Goal: Task Accomplishment & Management: Complete application form

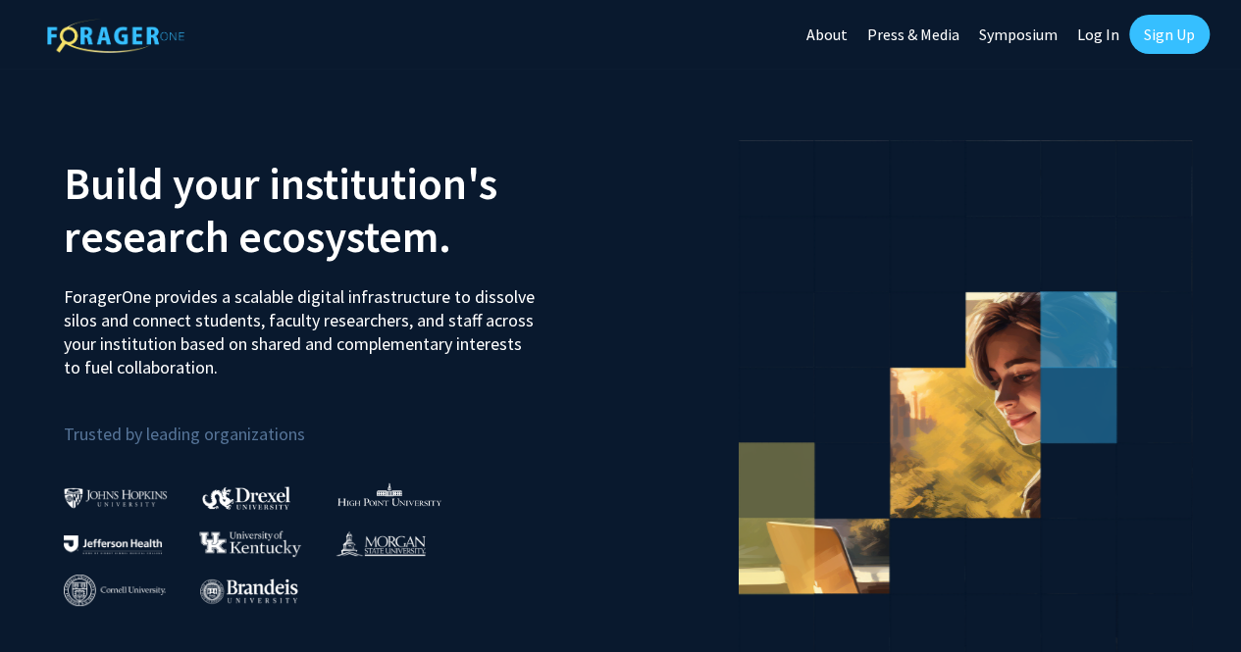
click at [1158, 42] on link "Sign Up" at bounding box center [1169, 34] width 80 height 39
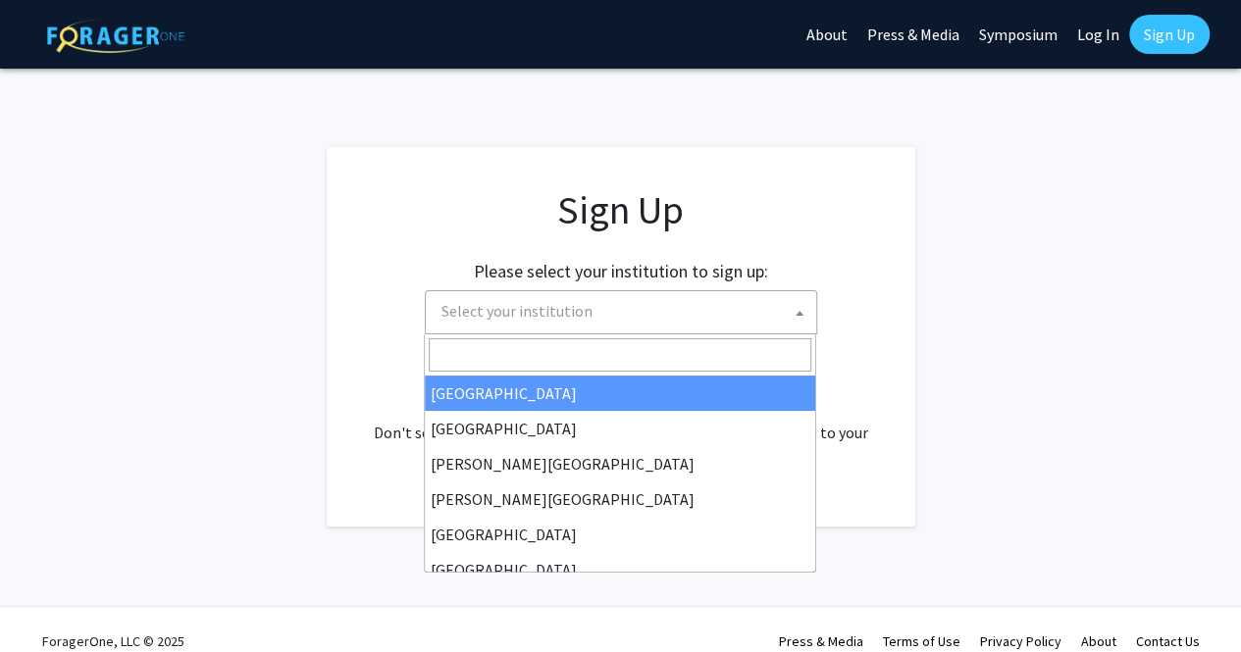
click at [592, 311] on span "Select your institution" at bounding box center [625, 311] width 383 height 40
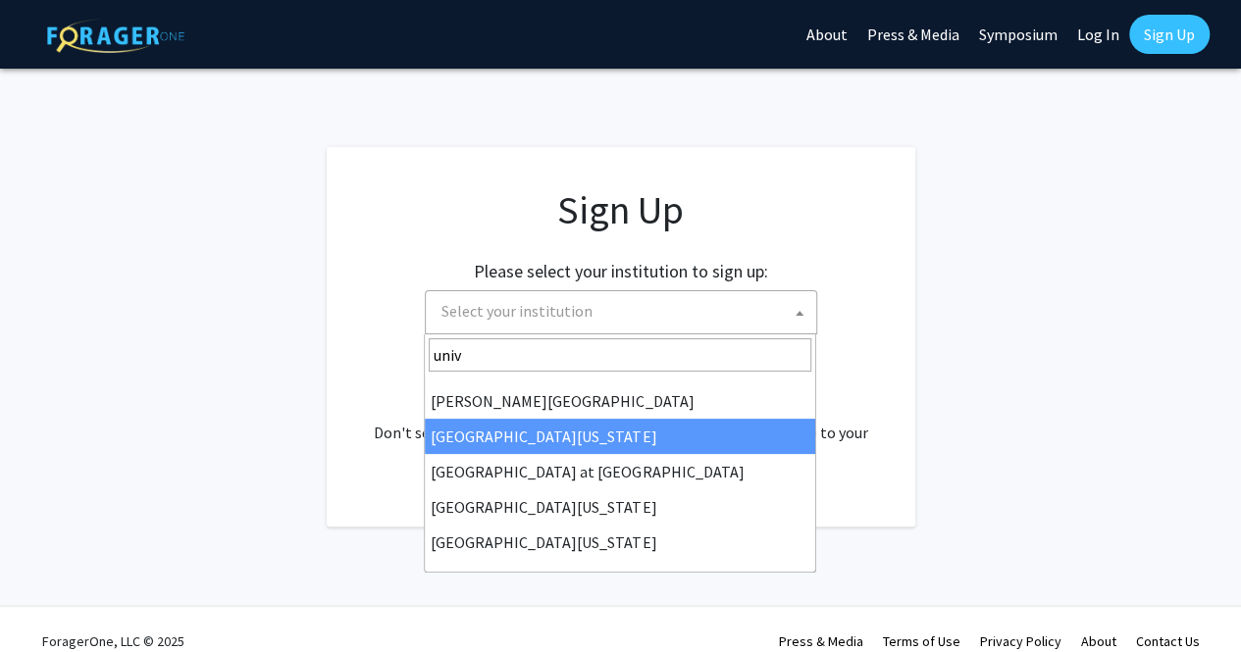
scroll to position [581, 0]
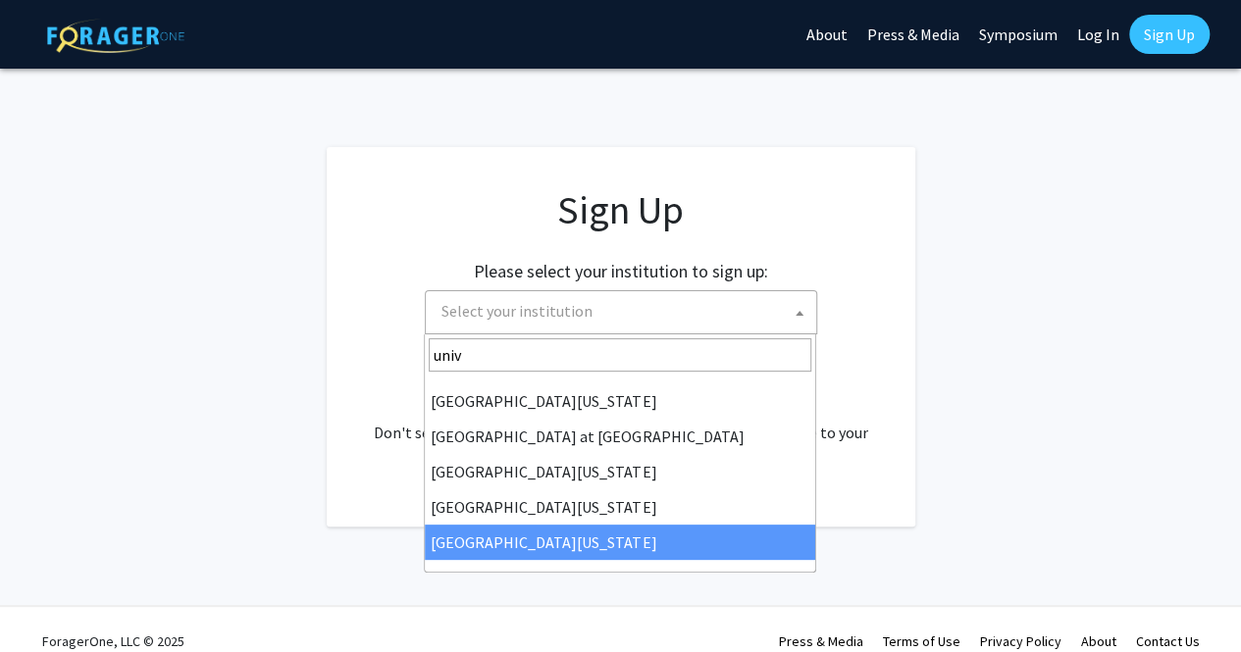
type input "univ"
select select "33"
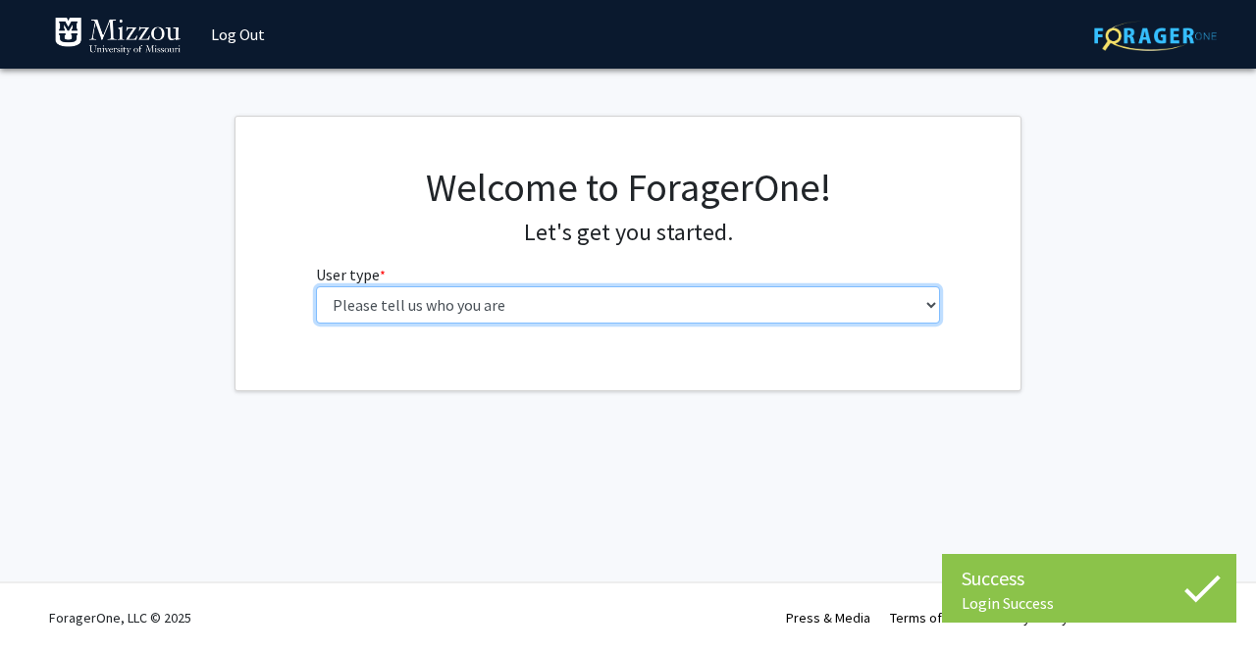
click at [641, 315] on select "Please tell us who you are Undergraduate Student Master's Student Doctoral Cand…" at bounding box center [628, 304] width 625 height 37
select select "1: undergrad"
click at [316, 286] on select "Please tell us who you are Undergraduate Student Master's Student Doctoral Cand…" at bounding box center [628, 304] width 625 height 37
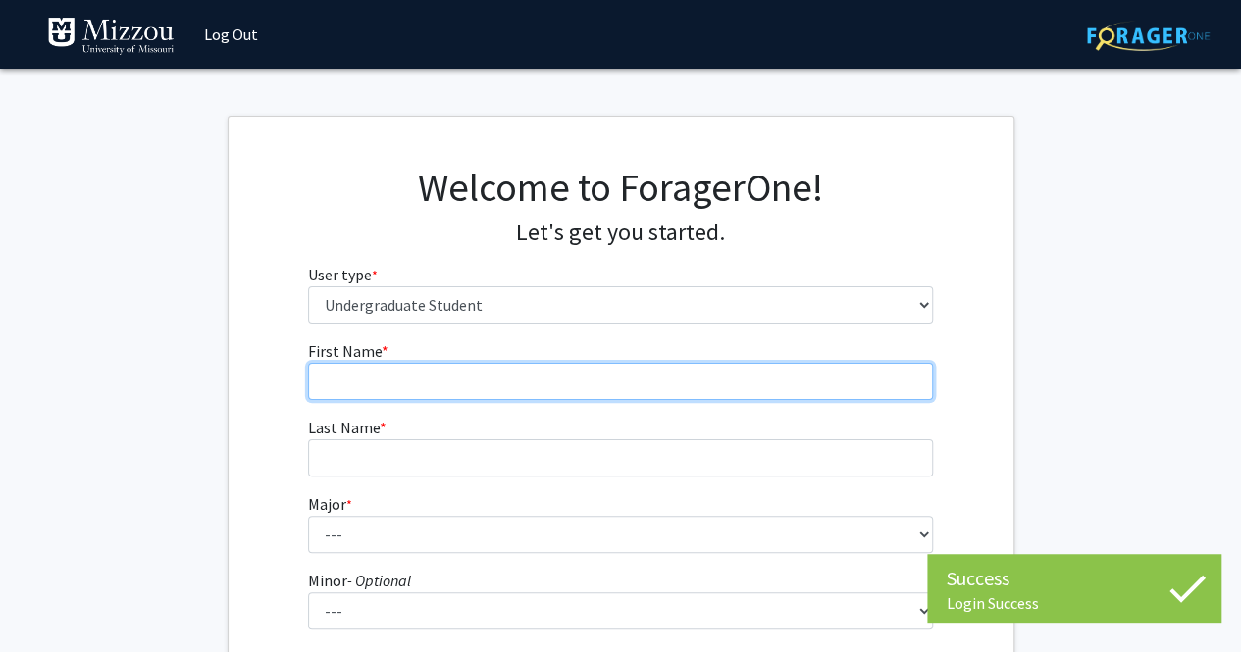
click at [593, 373] on input "First Name * required" at bounding box center [620, 381] width 625 height 37
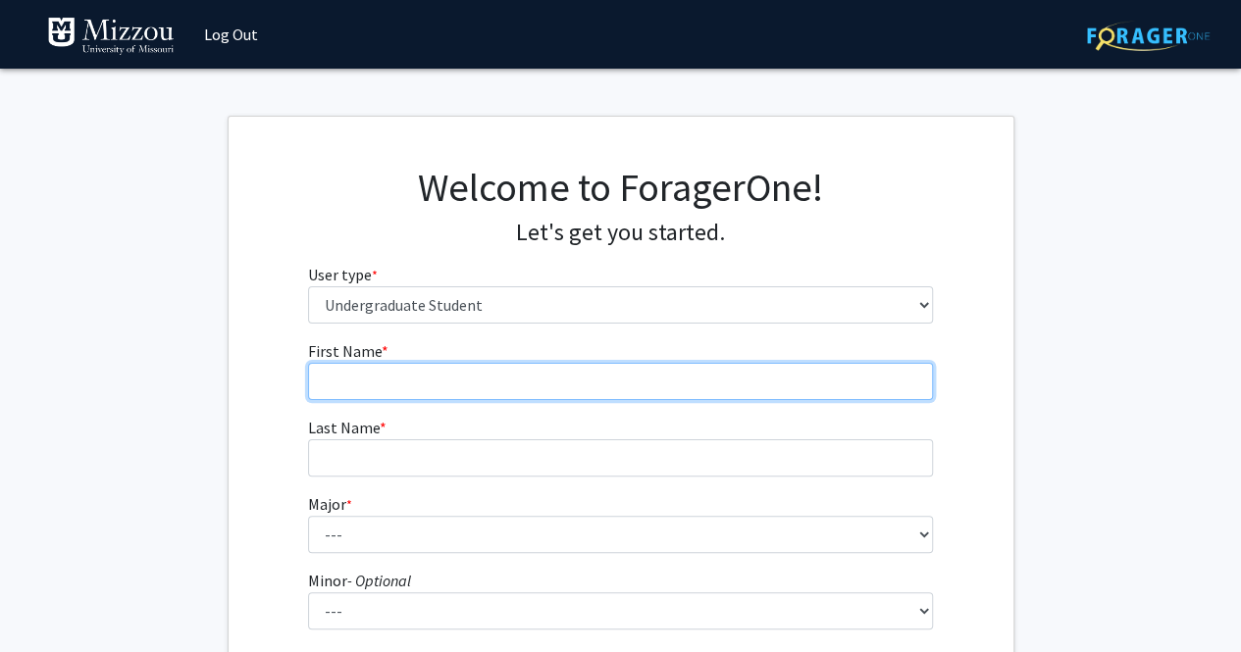
type input "Jennifer"
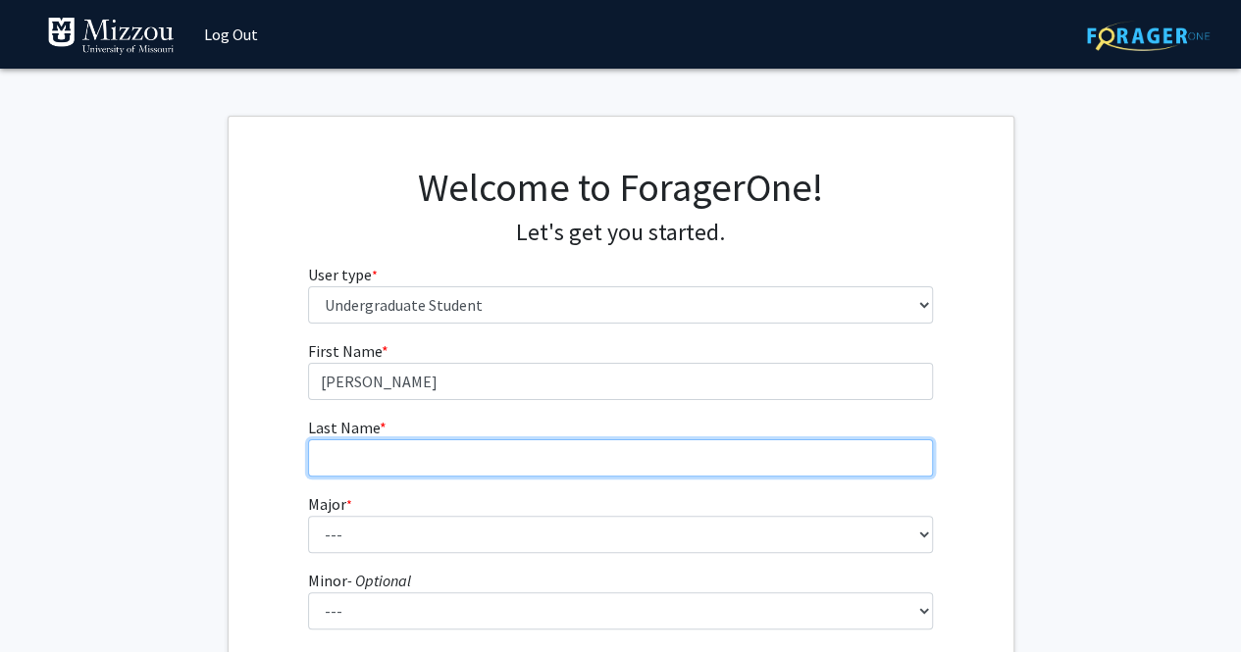
type input "Konakci"
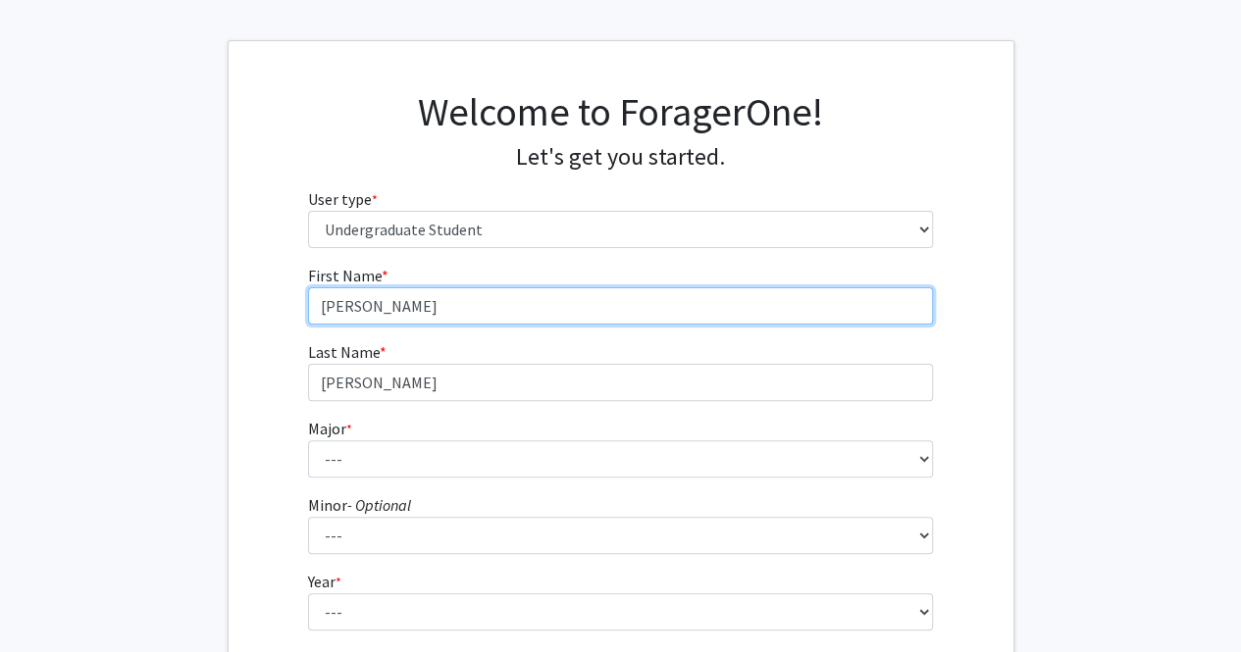
scroll to position [88, 0]
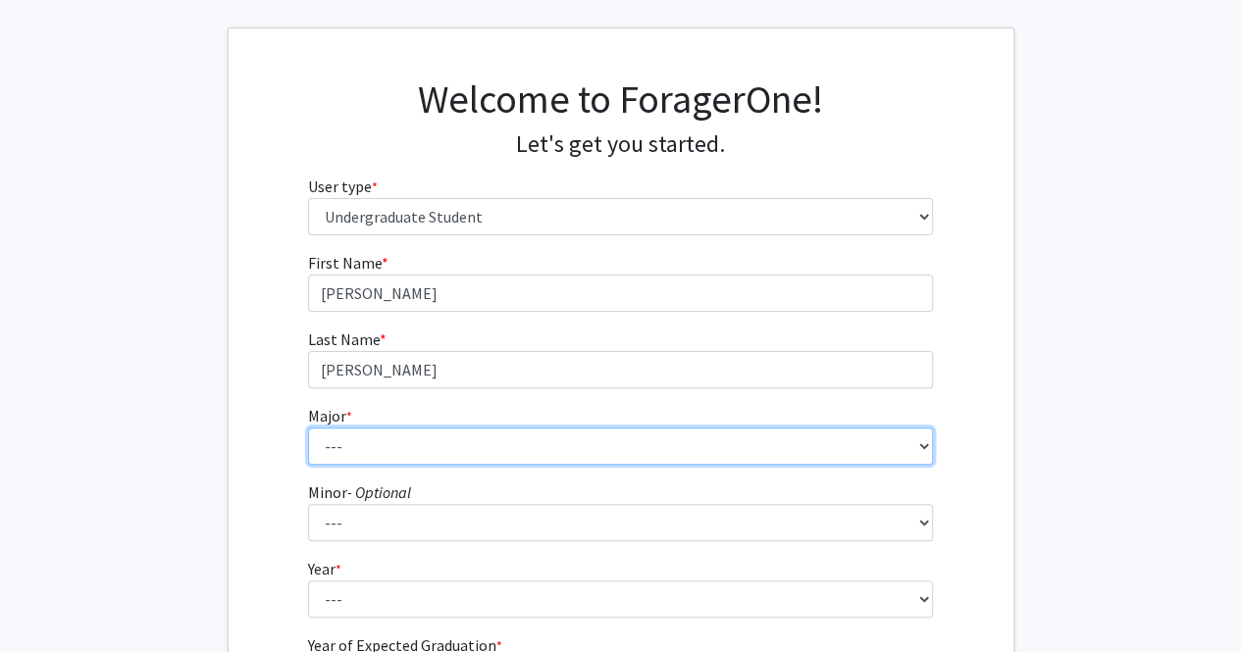
click at [508, 446] on select "--- Agribusiness Management Agricultural Education Agricultural Education: Comm…" at bounding box center [620, 446] width 625 height 37
select select "17: 2505"
click at [308, 428] on select "--- Agribusiness Management Agricultural Education Agricultural Education: Comm…" at bounding box center [620, 446] width 625 height 37
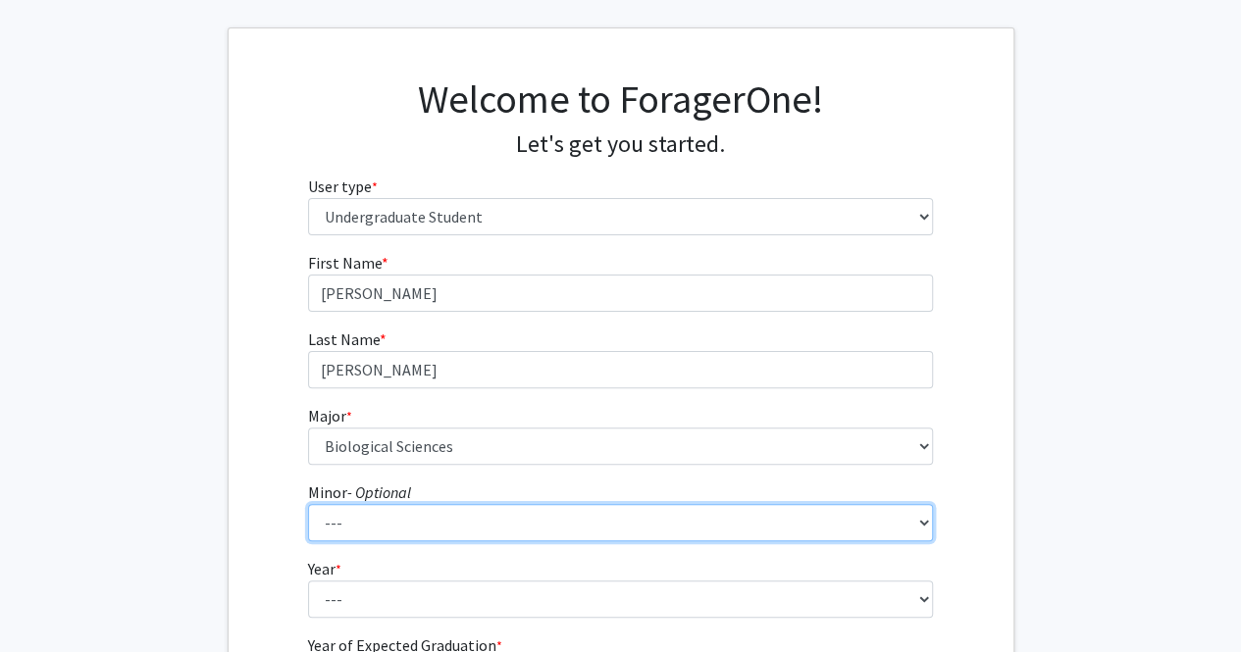
click at [448, 529] on select "--- Accountancy Aerospace Engineering Aerospace Studies Agribusiness Management…" at bounding box center [620, 522] width 625 height 37
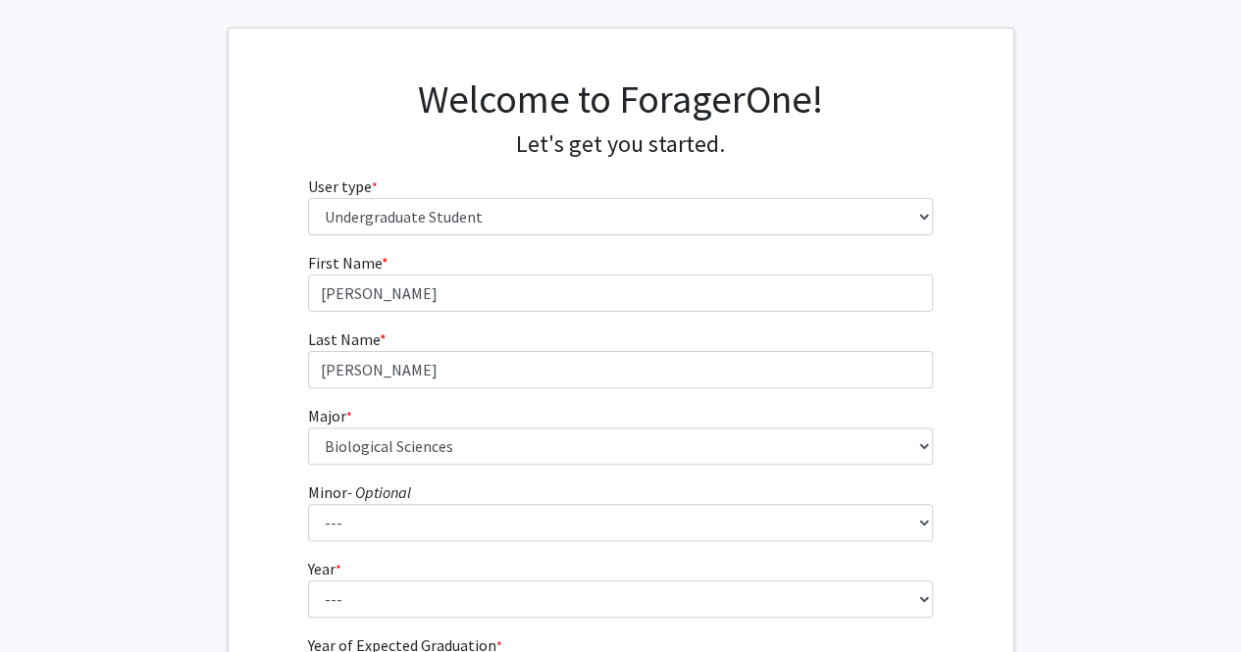
click at [424, 575] on fg-select "Year * required --- First-year Sophomore Junior Senior Postbaccalaureate Certif…" at bounding box center [620, 587] width 625 height 61
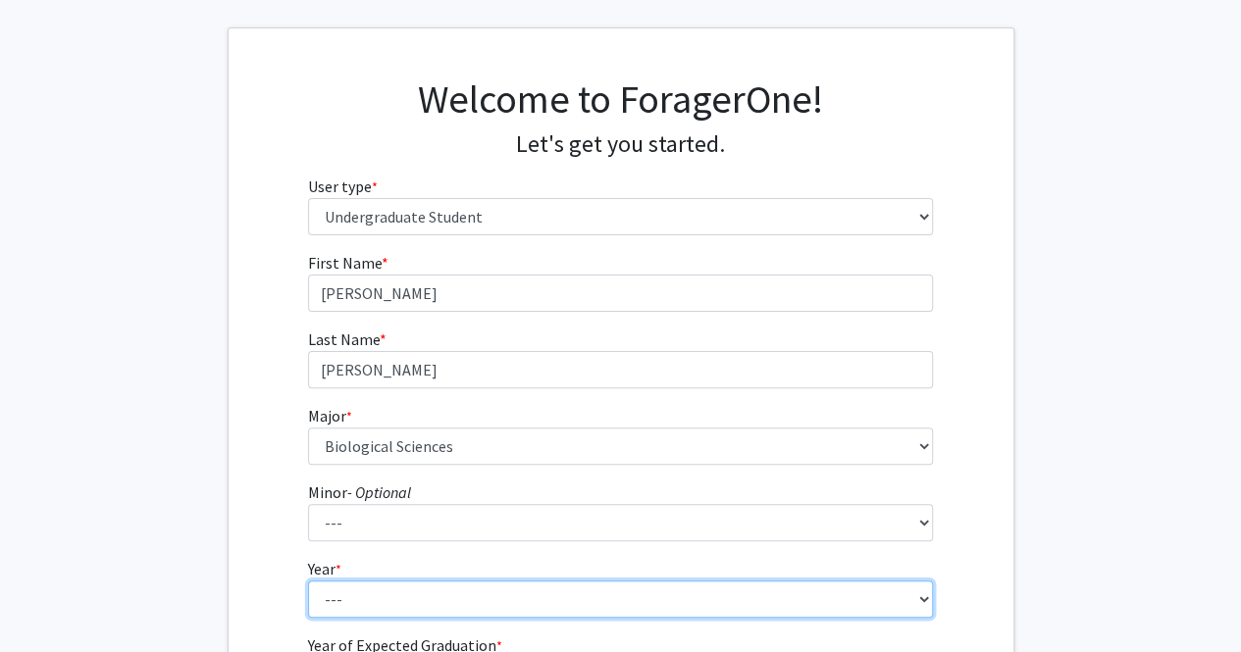
click at [424, 581] on select "--- First-year Sophomore Junior Senior Postbaccalaureate Certificate" at bounding box center [620, 599] width 625 height 37
select select "2: sophomore"
click at [308, 581] on select "--- First-year Sophomore Junior Senior Postbaccalaureate Certificate" at bounding box center [620, 599] width 625 height 37
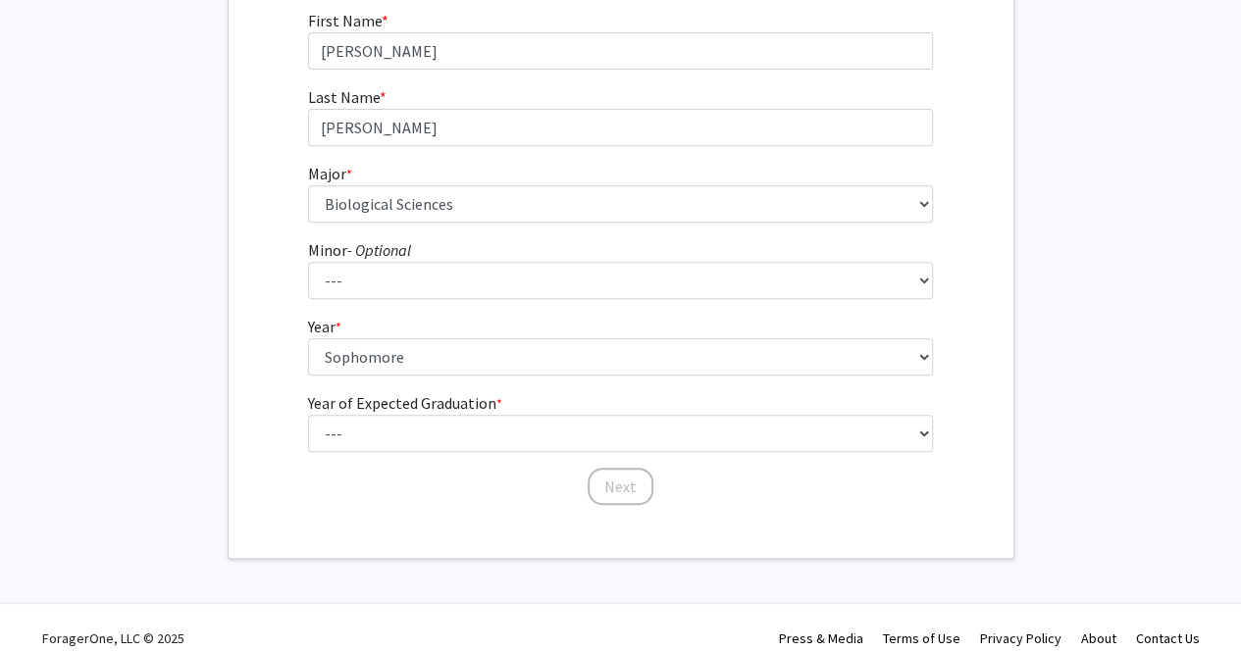
click at [461, 412] on label "Year of Expected Graduation * required" at bounding box center [405, 403] width 194 height 24
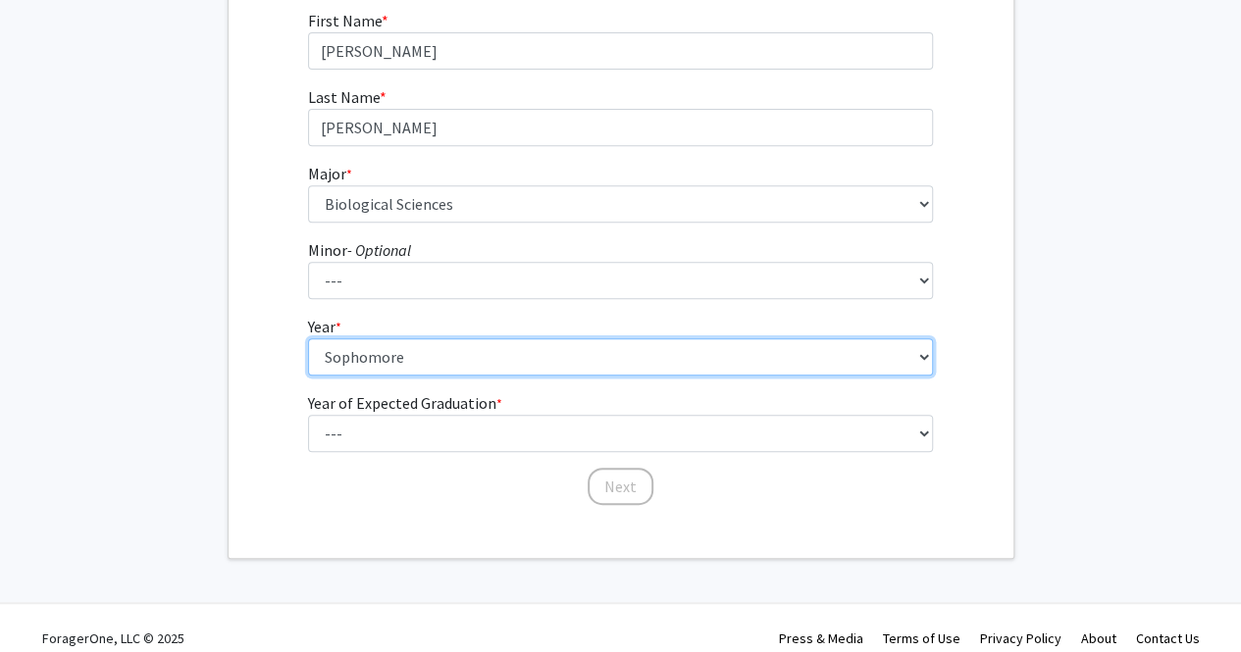
click at [461, 376] on select "--- First-year Sophomore Junior Senior Postbaccalaureate Certificate" at bounding box center [620, 356] width 625 height 37
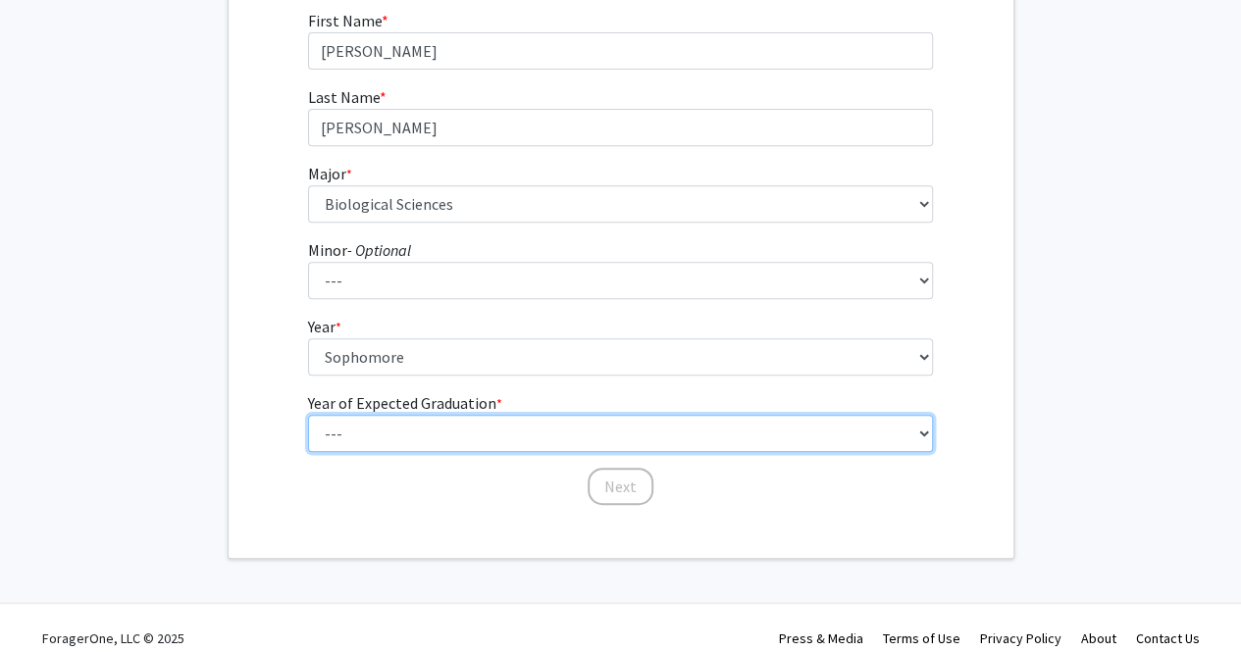
click at [463, 428] on select "--- 2025 2026 2027 2028 2029 2030 2031 2032 2033 2034" at bounding box center [620, 433] width 625 height 37
select select "3: 2027"
click at [308, 415] on select "--- 2025 2026 2027 2028 2029 2030 2031 2032 2033 2034" at bounding box center [620, 433] width 625 height 37
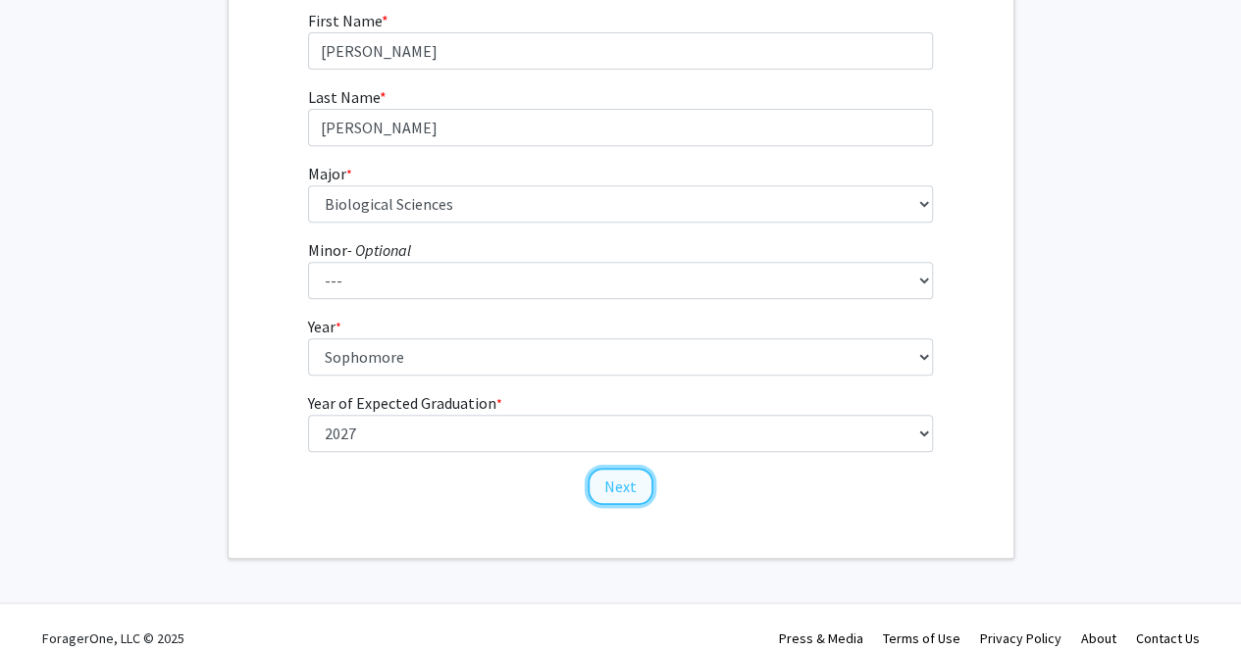
click at [613, 482] on button "Next" at bounding box center [621, 486] width 66 height 37
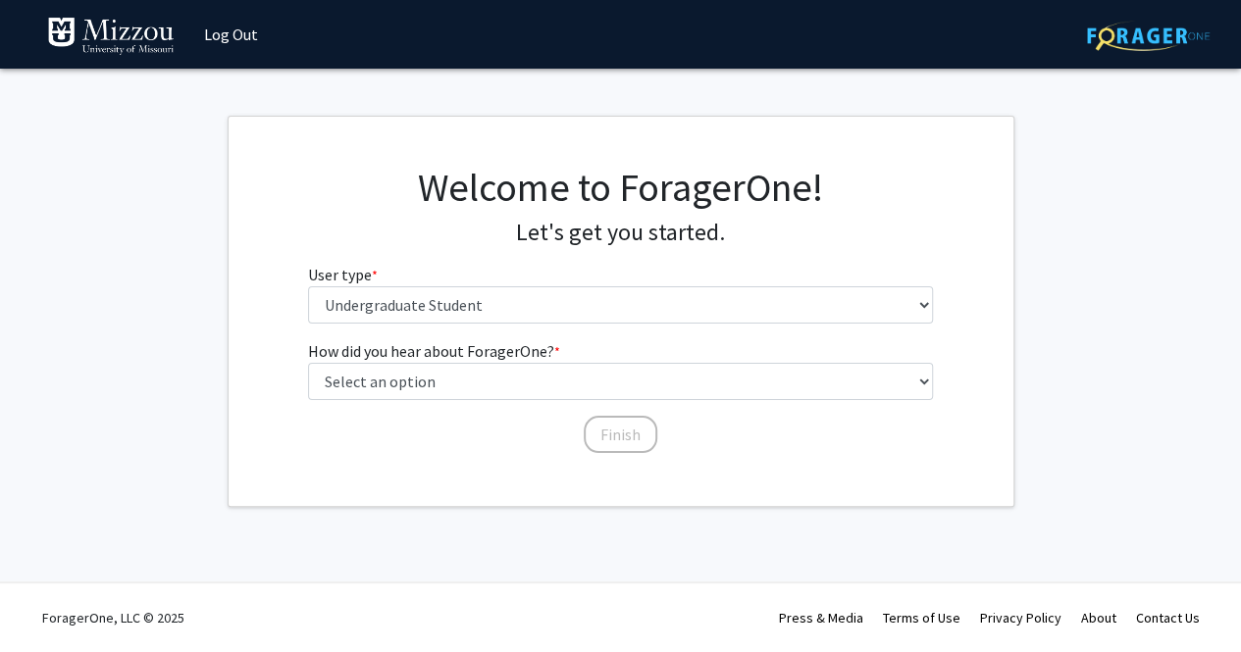
scroll to position [0, 0]
click at [520, 401] on div "How did you hear about ForagerOne? * required Select an option Peer/student rec…" at bounding box center [628, 387] width 625 height 96
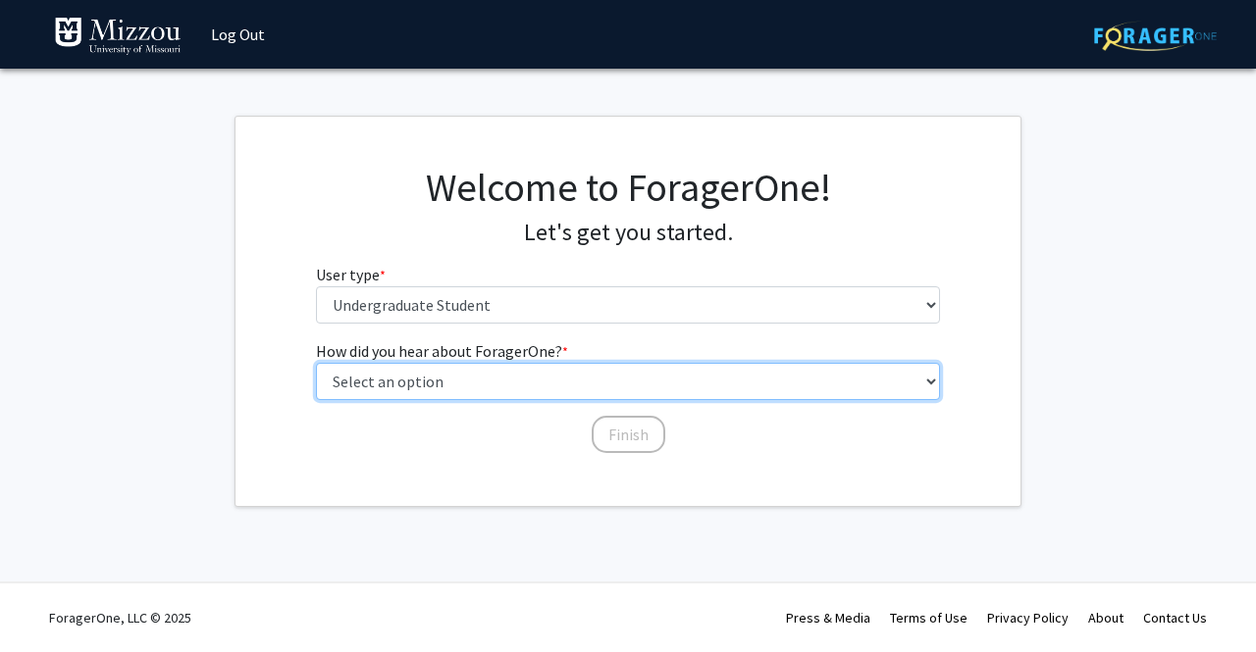
click at [522, 397] on select "Select an option Peer/student recommendation Faculty/staff recommendation Unive…" at bounding box center [628, 381] width 625 height 37
select select "3: university_website"
click at [316, 363] on select "Select an option Peer/student recommendation Faculty/staff recommendation Unive…" at bounding box center [628, 381] width 625 height 37
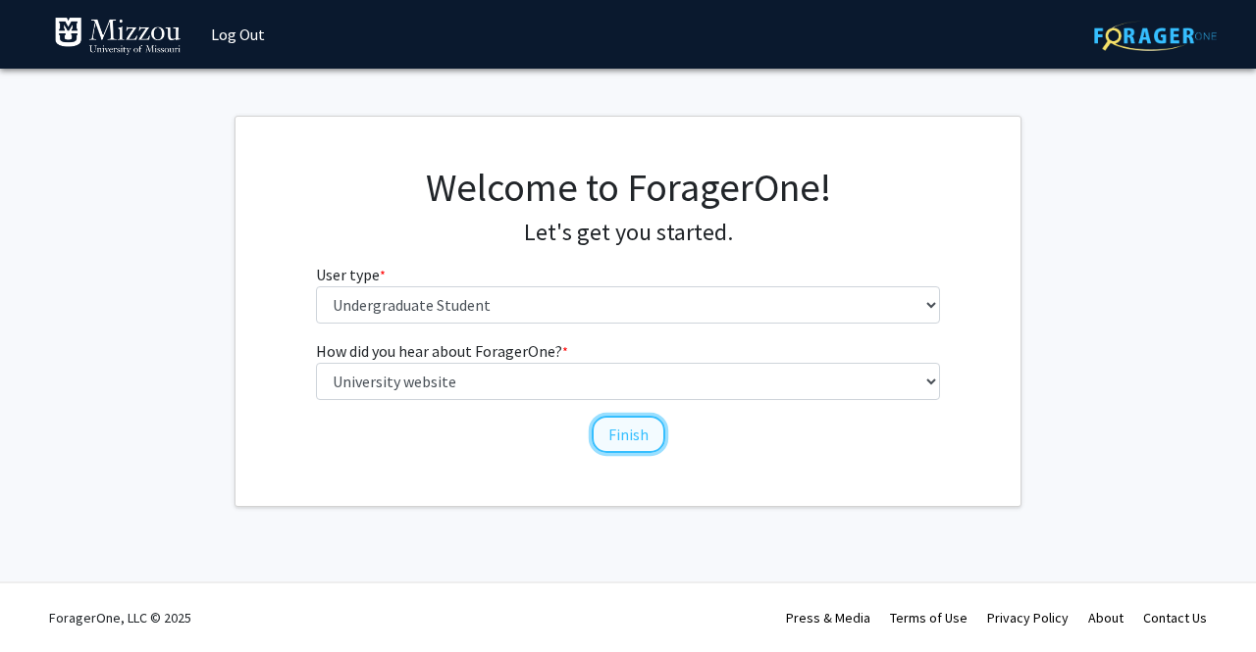
click at [634, 433] on button "Finish" at bounding box center [629, 434] width 74 height 37
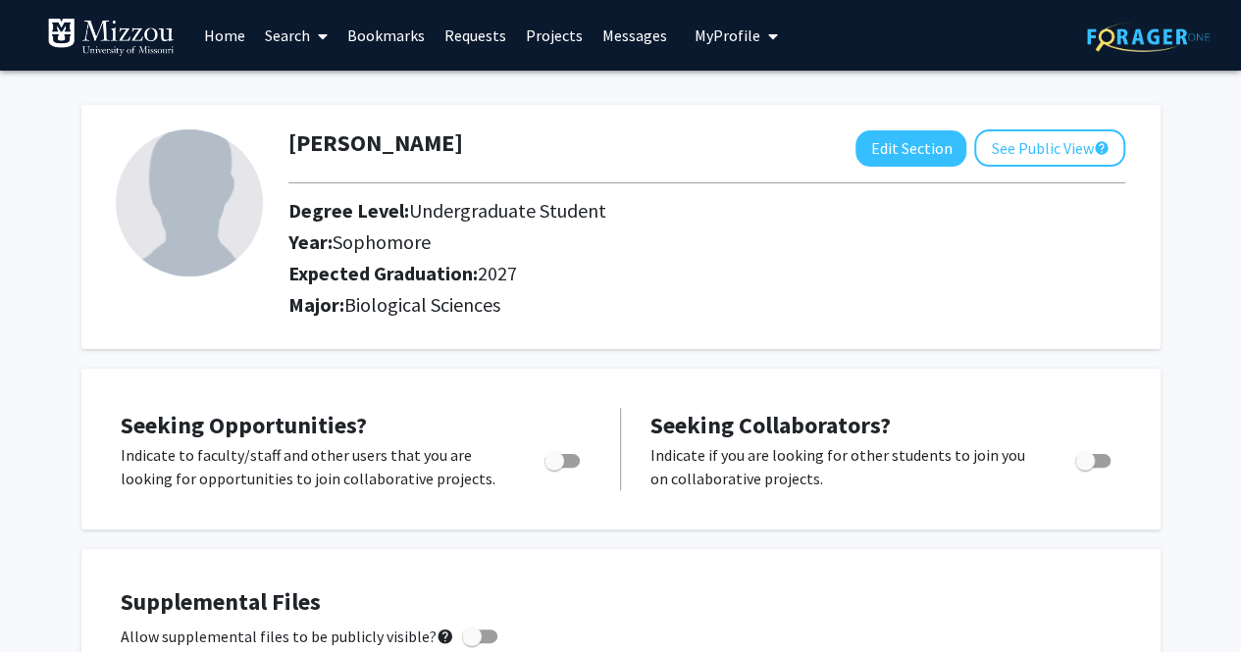
click at [317, 28] on span at bounding box center [319, 36] width 18 height 69
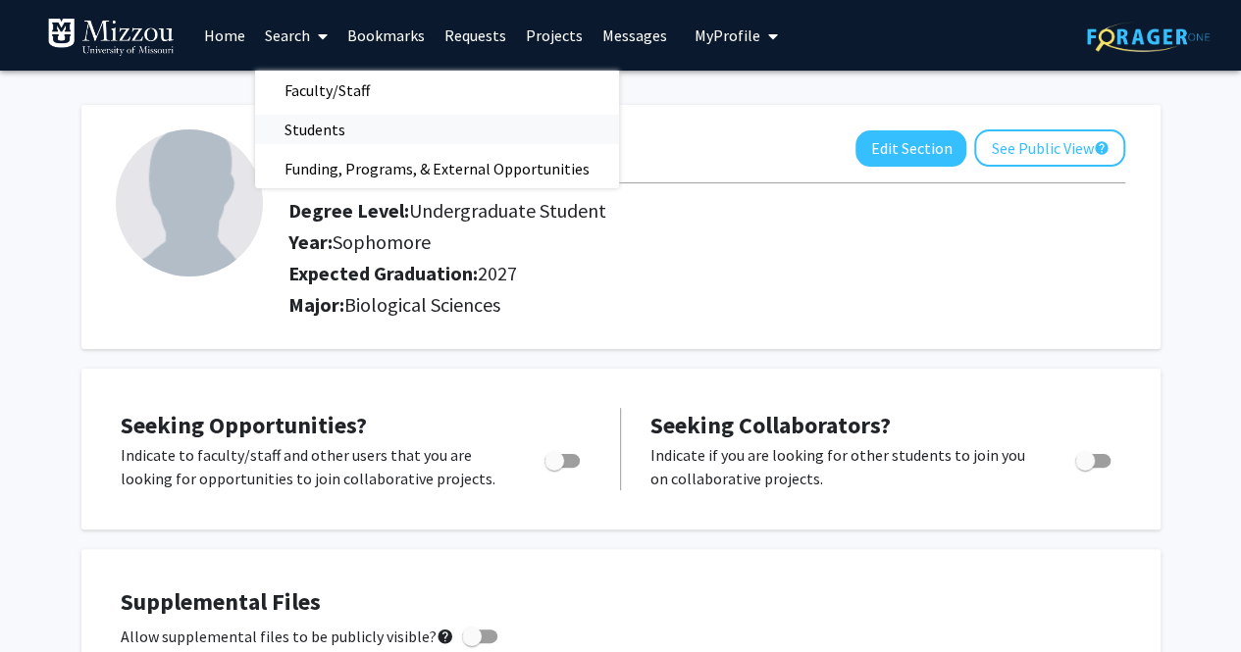
click at [341, 129] on span "Students" at bounding box center [315, 129] width 120 height 39
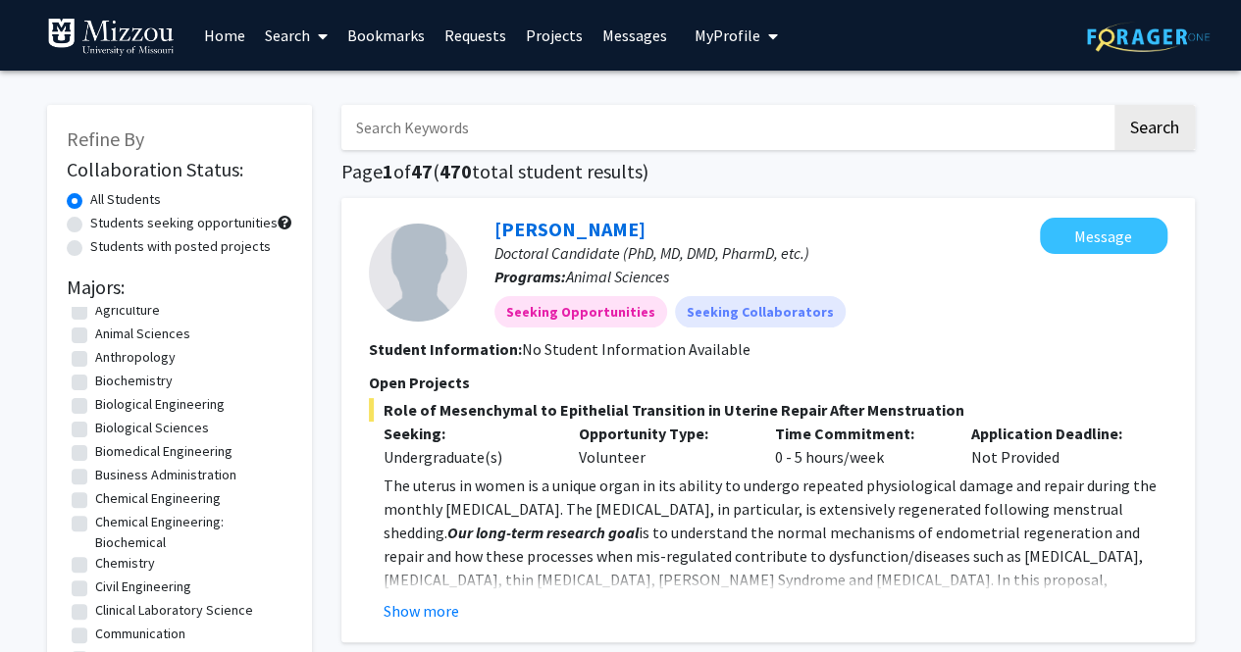
scroll to position [37, 0]
click at [279, 38] on link "Search" at bounding box center [296, 35] width 82 height 69
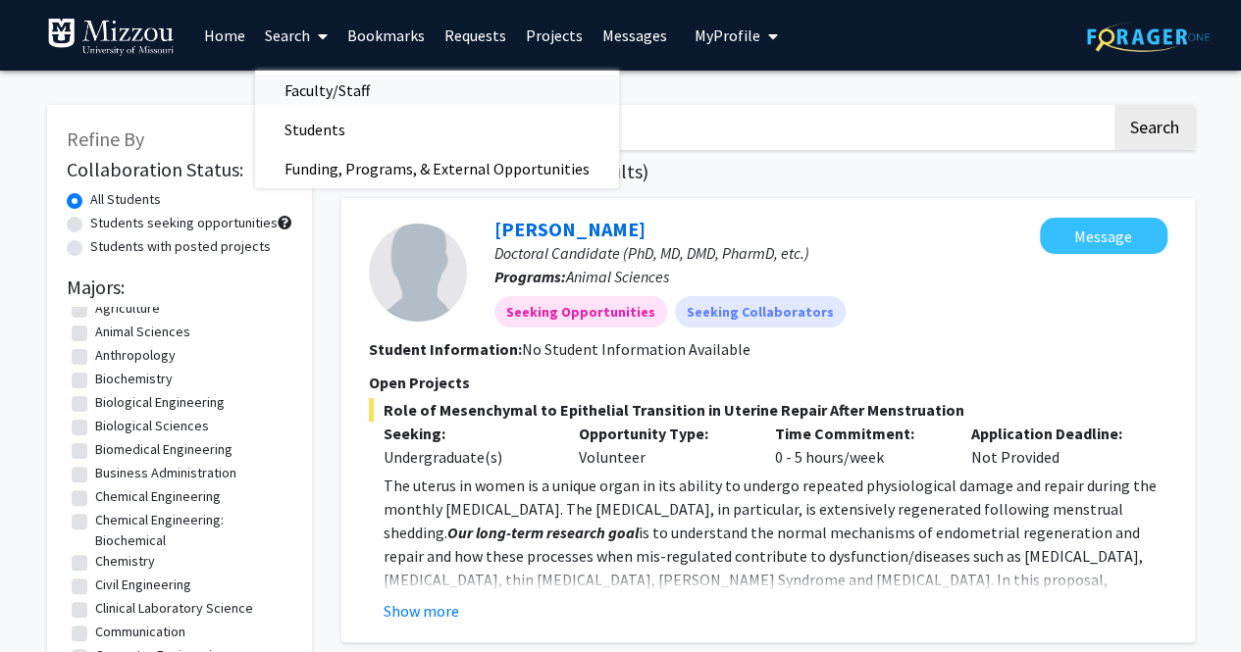
click at [307, 90] on span "Faculty/Staff" at bounding box center [327, 90] width 144 height 39
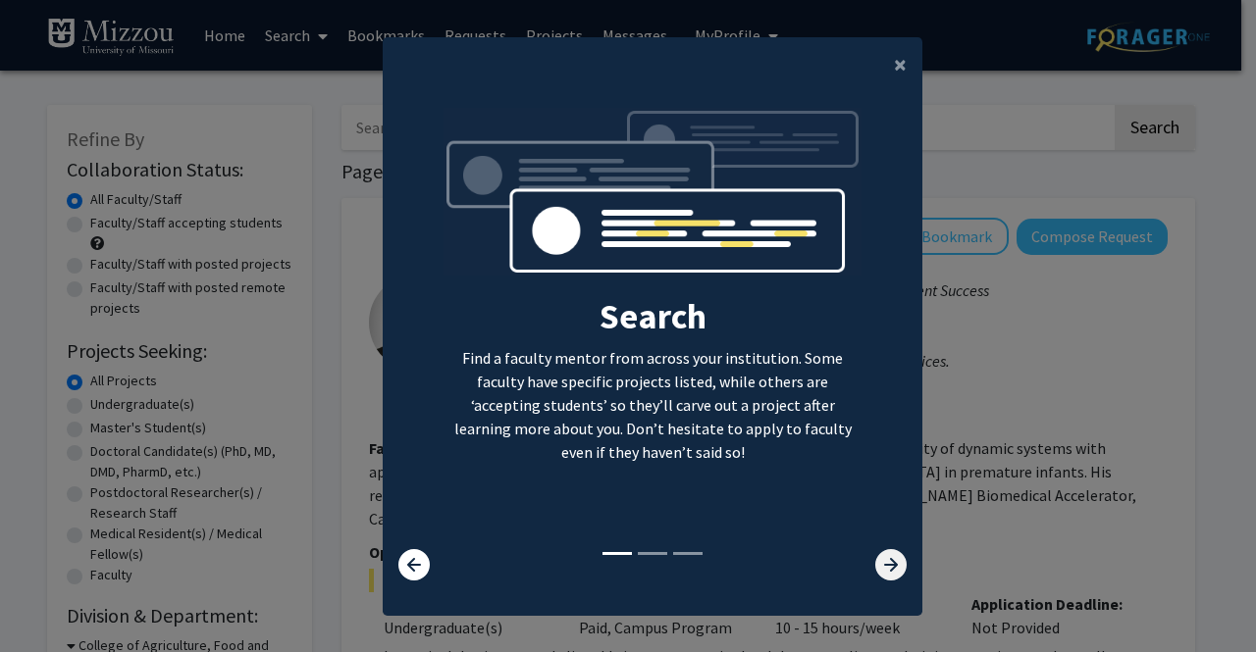
click at [877, 565] on icon at bounding box center [890, 564] width 31 height 31
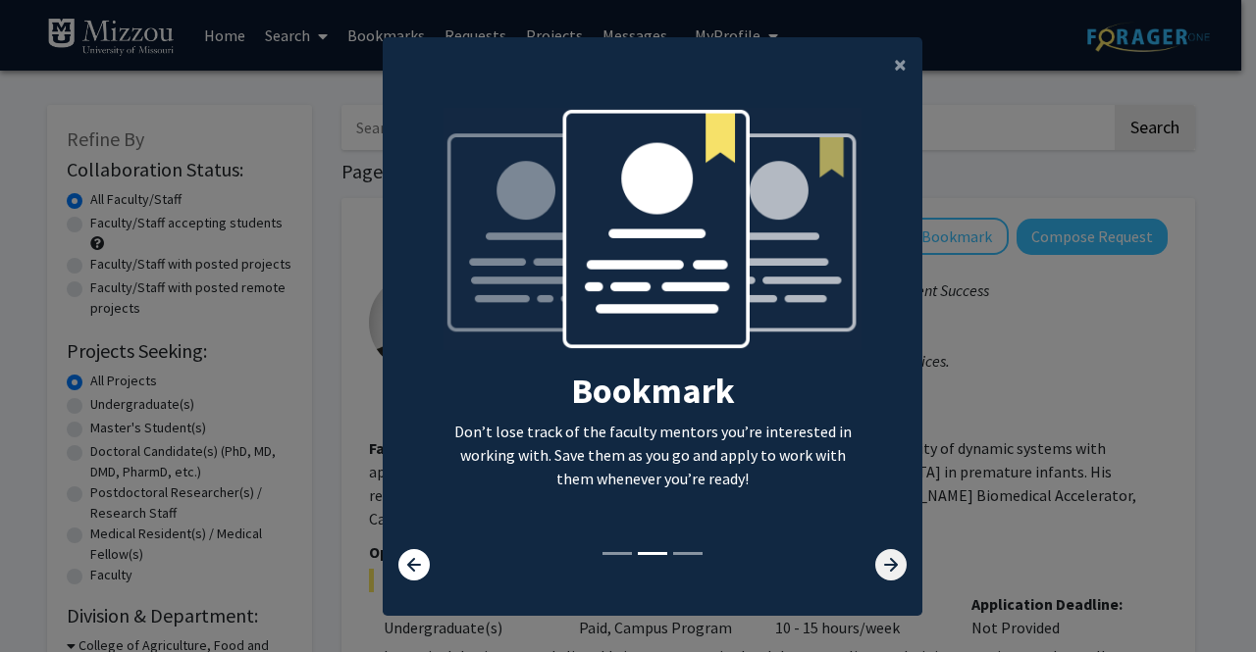
click at [877, 565] on icon at bounding box center [890, 564] width 31 height 31
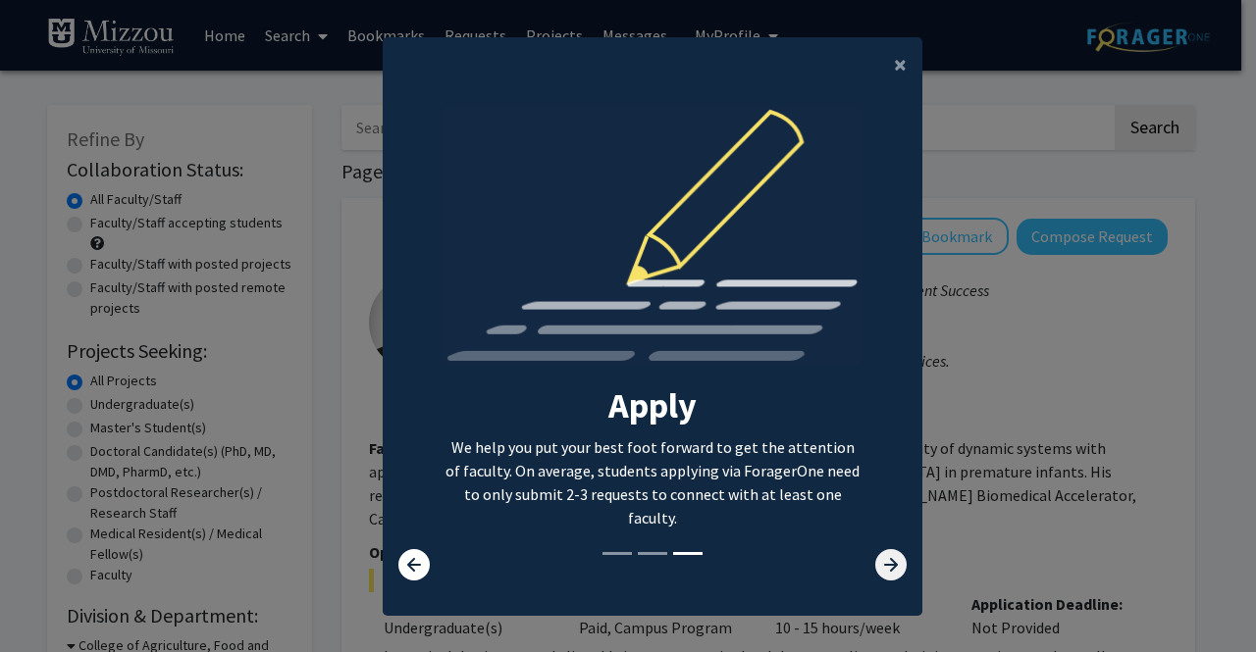
click at [877, 565] on icon at bounding box center [890, 564] width 31 height 31
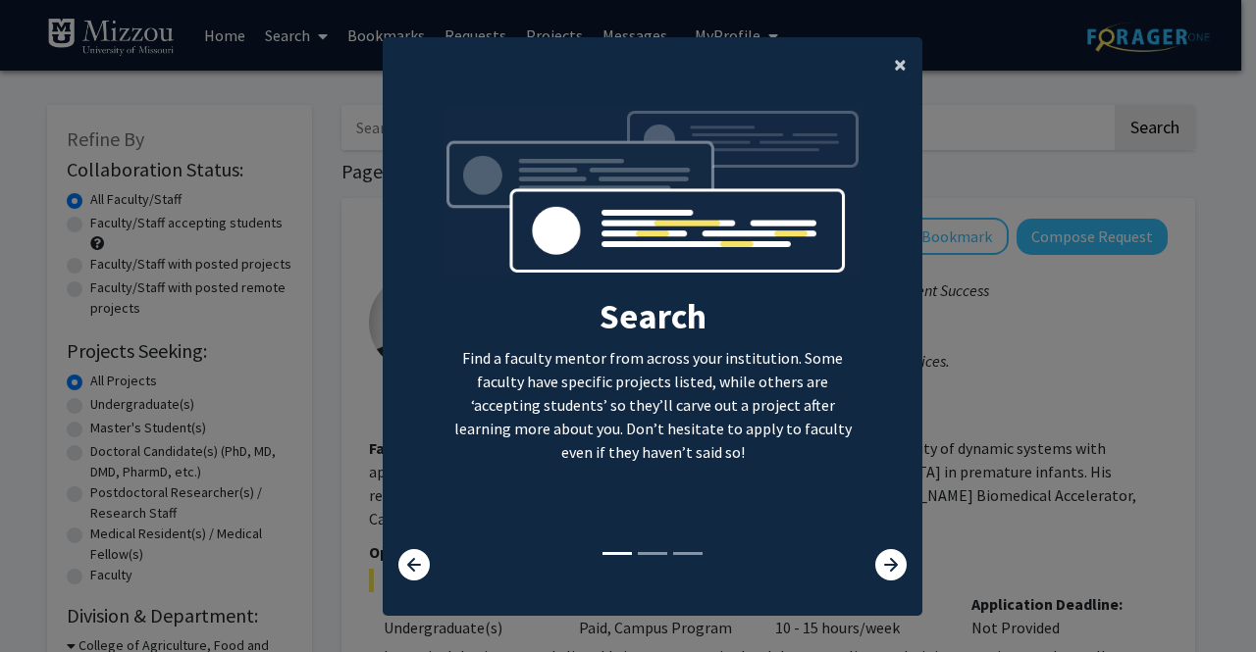
click at [901, 68] on button "×" at bounding box center [900, 64] width 44 height 55
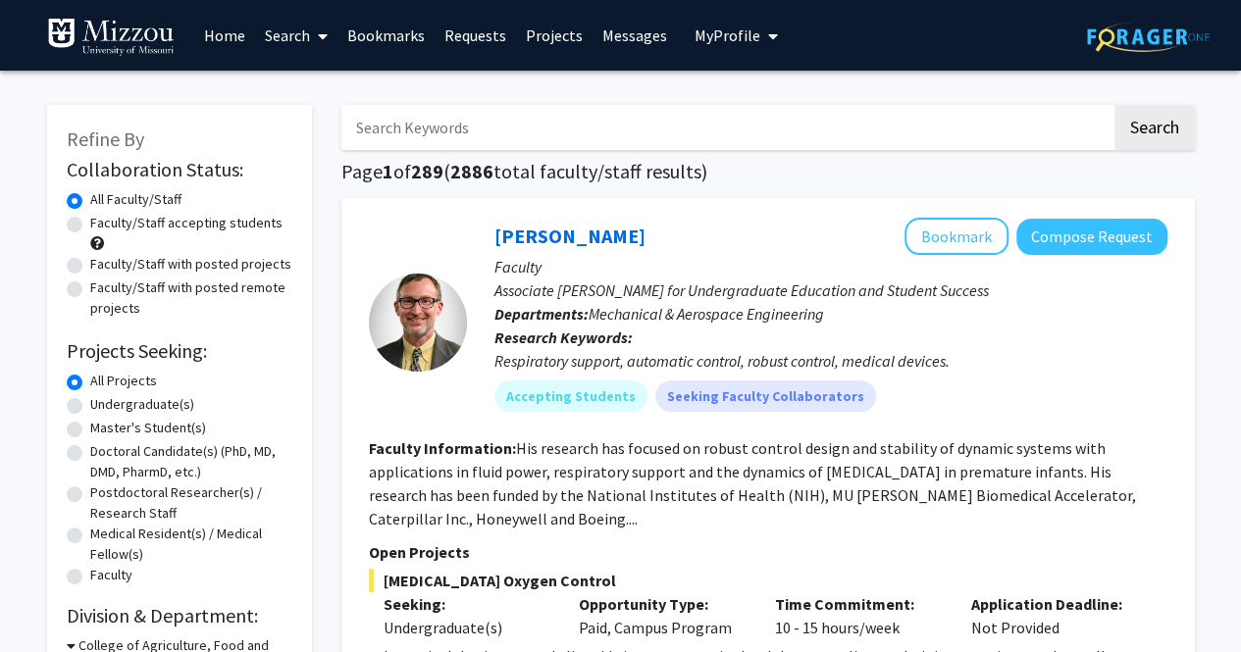
scroll to position [9, 0]
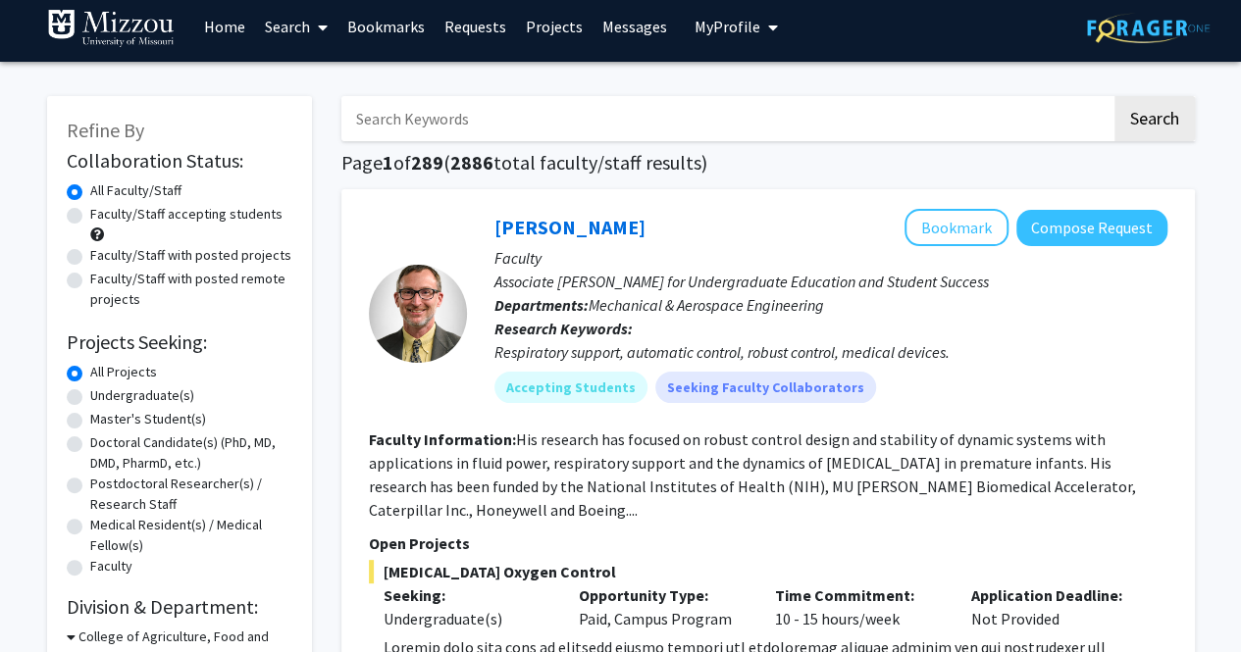
click at [154, 393] on label "Undergraduate(s)" at bounding box center [142, 396] width 104 height 21
click at [103, 393] on input "Undergraduate(s)" at bounding box center [96, 392] width 13 height 13
radio input "true"
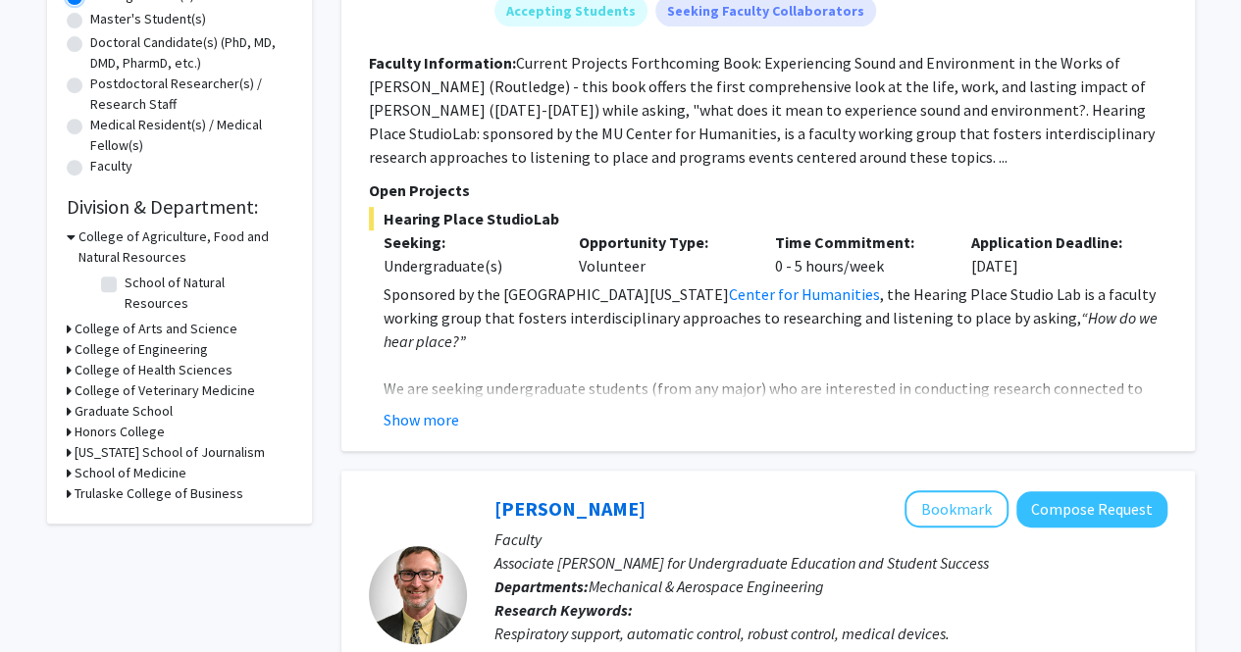
scroll to position [410, 0]
click at [138, 462] on h3 "School of Medicine" at bounding box center [131, 472] width 112 height 21
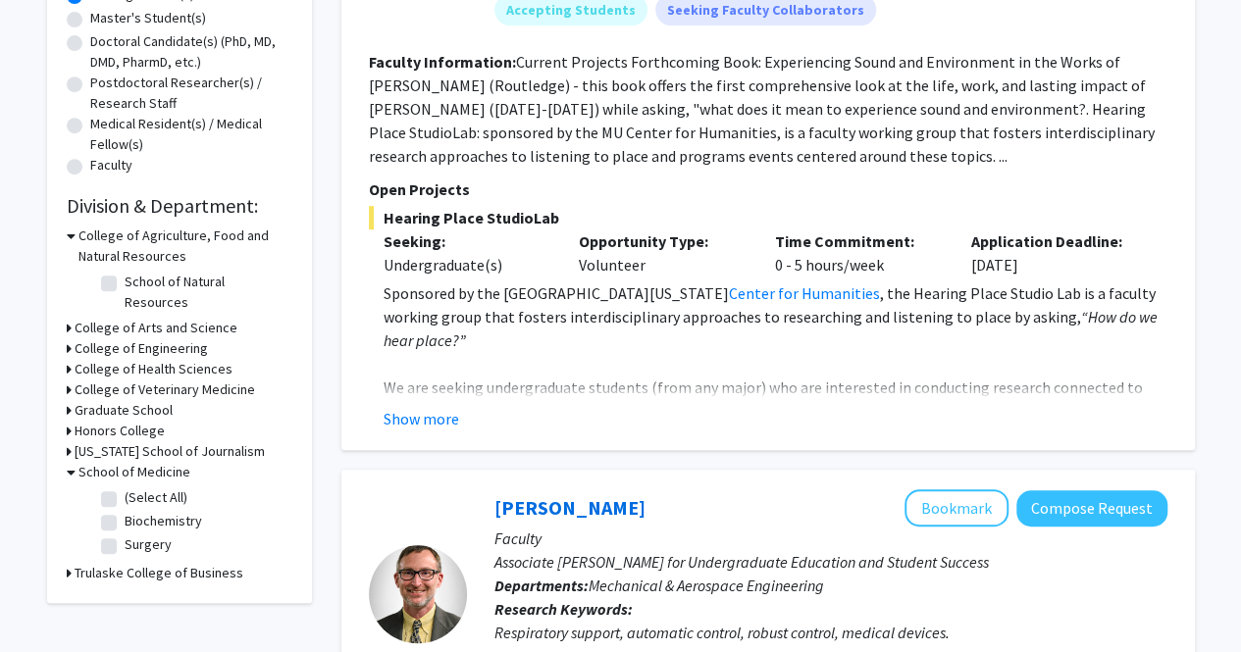
click at [125, 488] on label "(Select All)" at bounding box center [156, 498] width 63 height 21
click at [125, 488] on input "(Select All)" at bounding box center [131, 494] width 13 height 13
checkbox input "true"
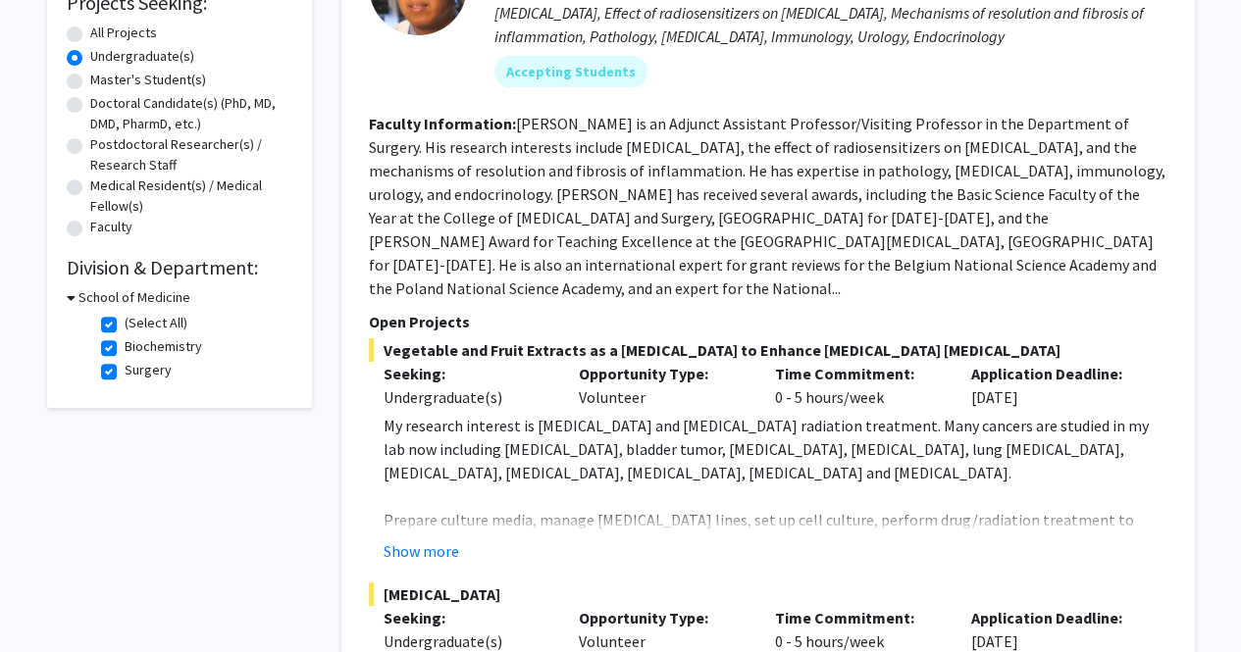
scroll to position [302, 0]
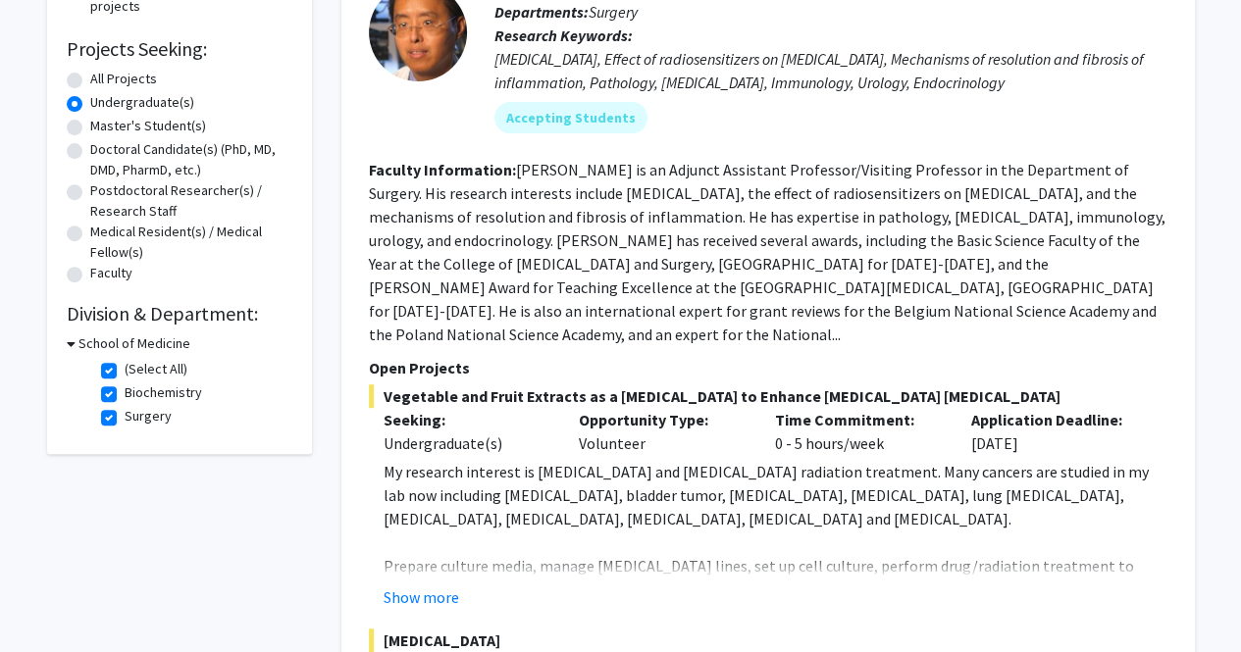
click at [112, 344] on h3 "School of Medicine" at bounding box center [134, 344] width 112 height 21
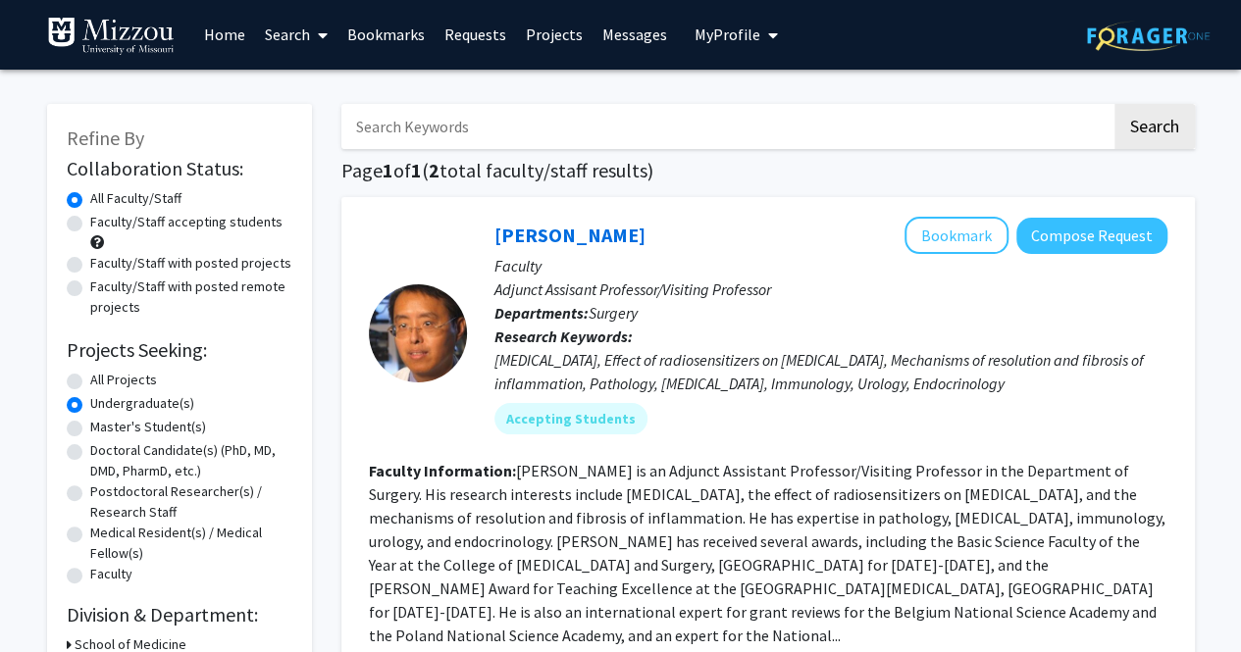
scroll to position [0, 0]
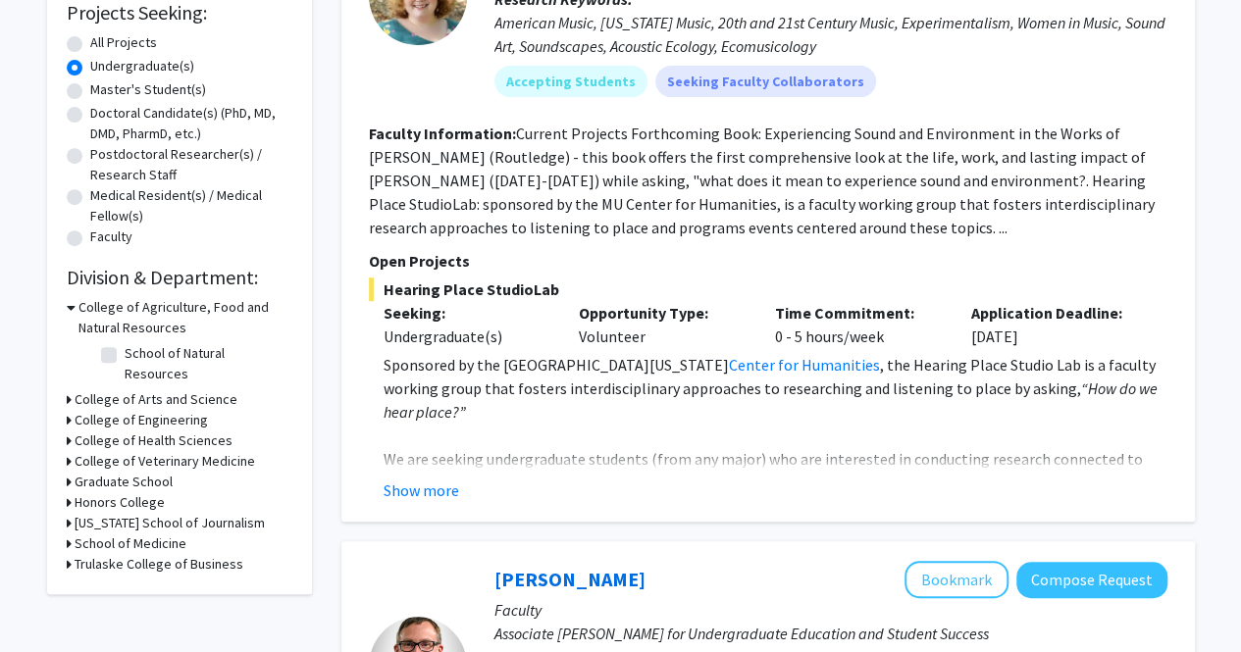
scroll to position [340, 0]
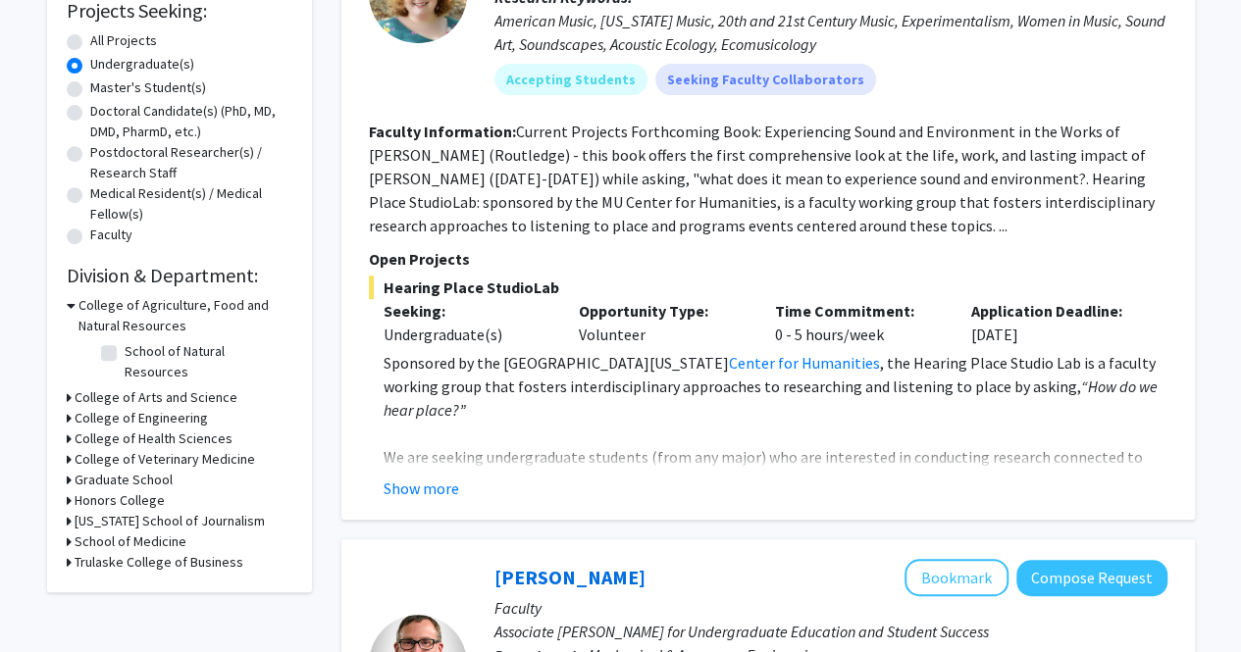
click at [90, 388] on h3 "College of Arts and Science" at bounding box center [156, 398] width 163 height 21
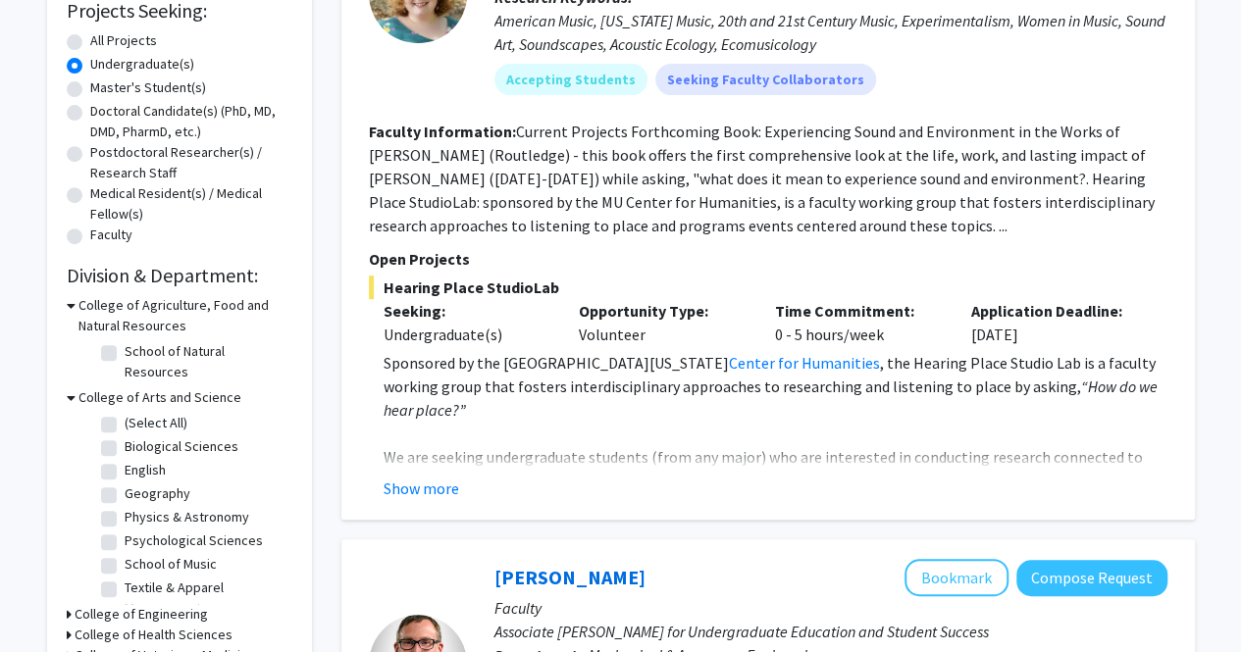
click at [165, 437] on label "Biological Sciences" at bounding box center [182, 447] width 114 height 21
click at [137, 437] on input "Biological Sciences" at bounding box center [131, 443] width 13 height 13
checkbox input "true"
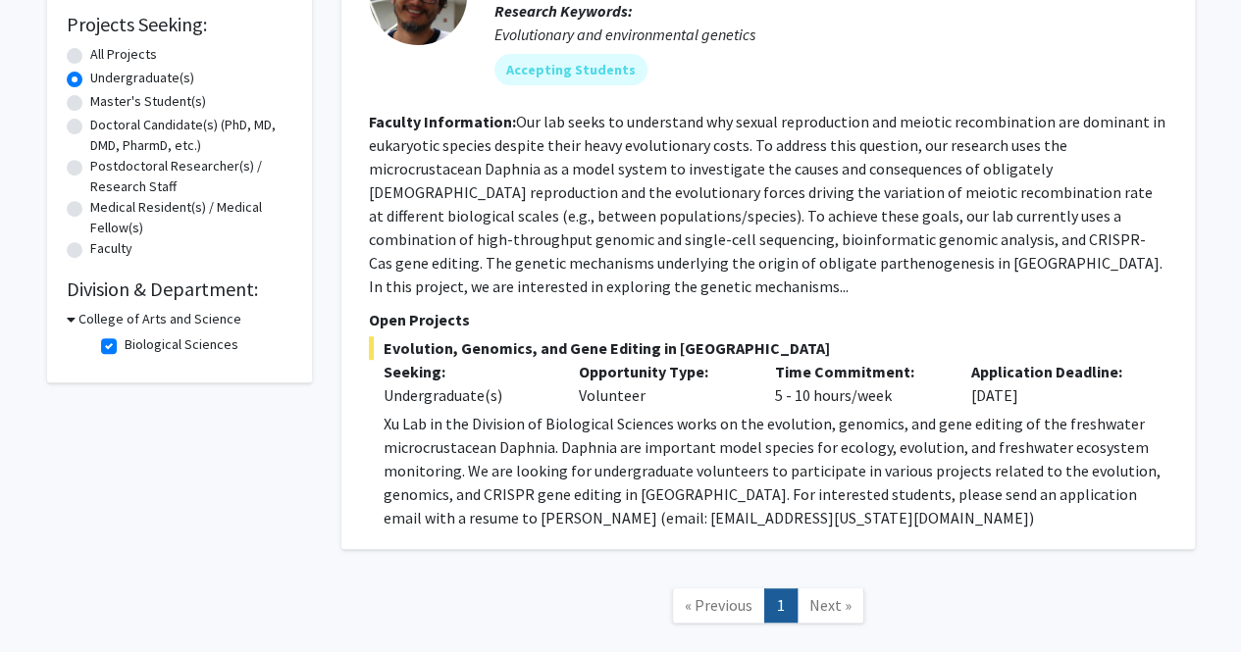
scroll to position [290, 0]
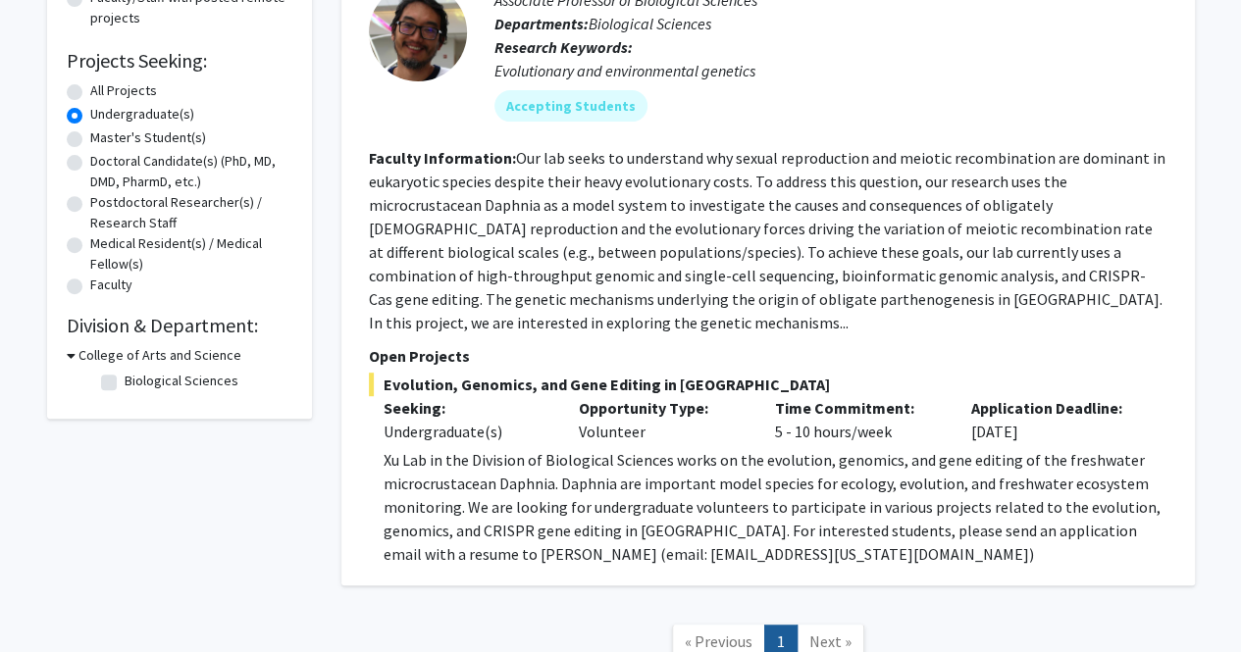
checkbox input "false"
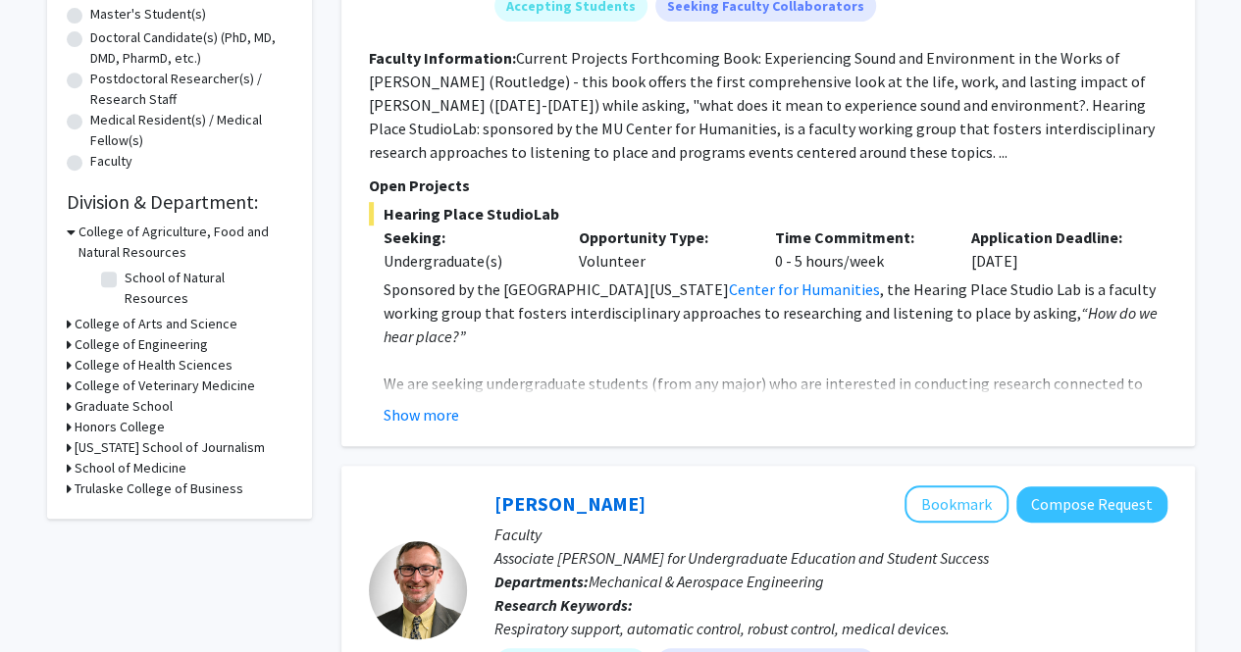
scroll to position [427, 0]
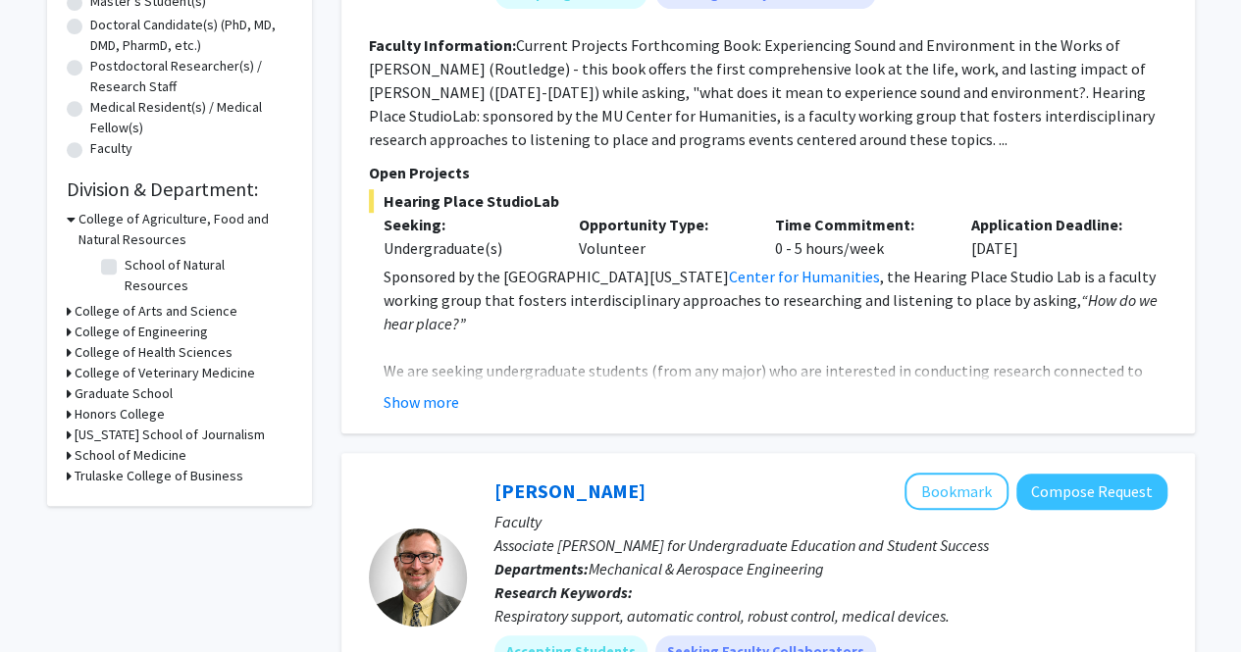
click at [170, 342] on h3 "College of Health Sciences" at bounding box center [154, 352] width 158 height 21
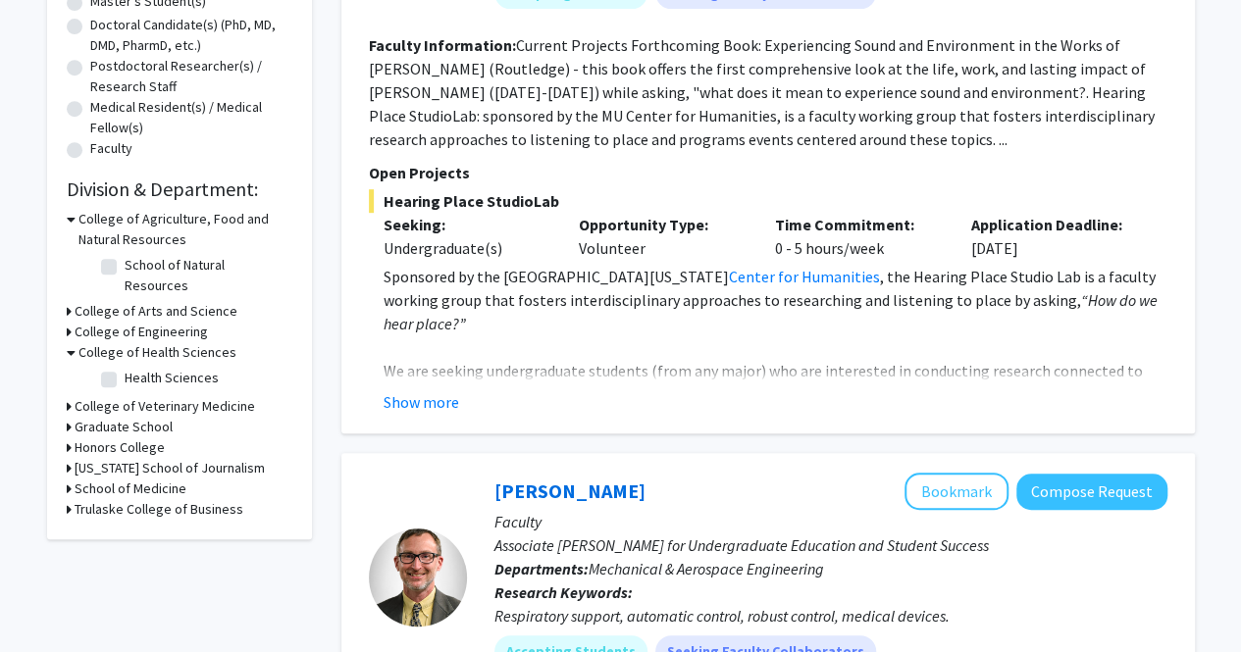
click at [162, 368] on label "Health Sciences" at bounding box center [172, 378] width 94 height 21
click at [137, 368] on input "Health Sciences" at bounding box center [131, 374] width 13 height 13
checkbox input "true"
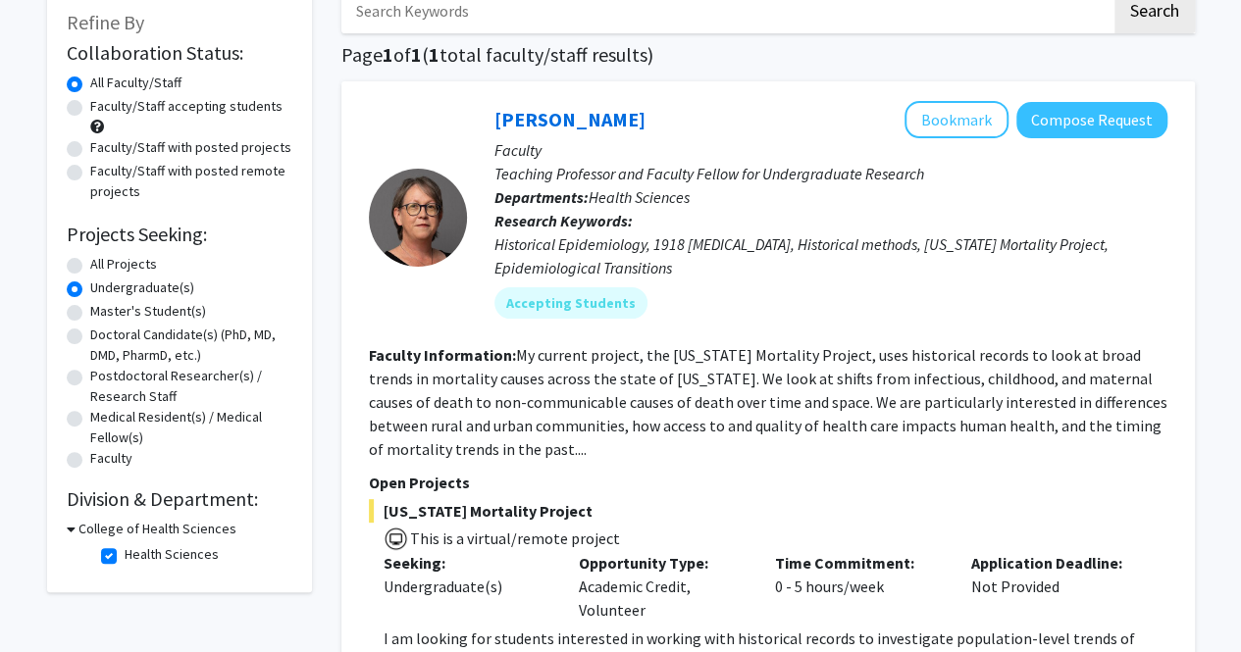
scroll to position [119, 0]
